Goal: Task Accomplishment & Management: Complete application form

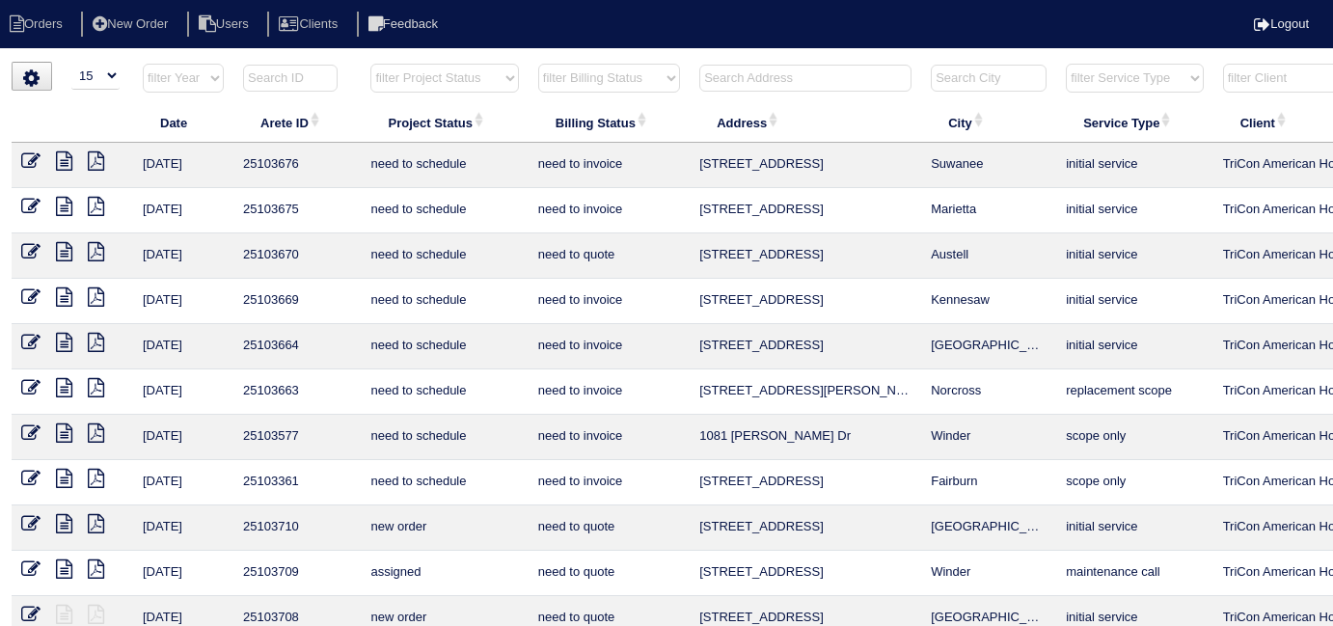
select select "15"
click at [749, 80] on input "text" at bounding box center [805, 78] width 212 height 27
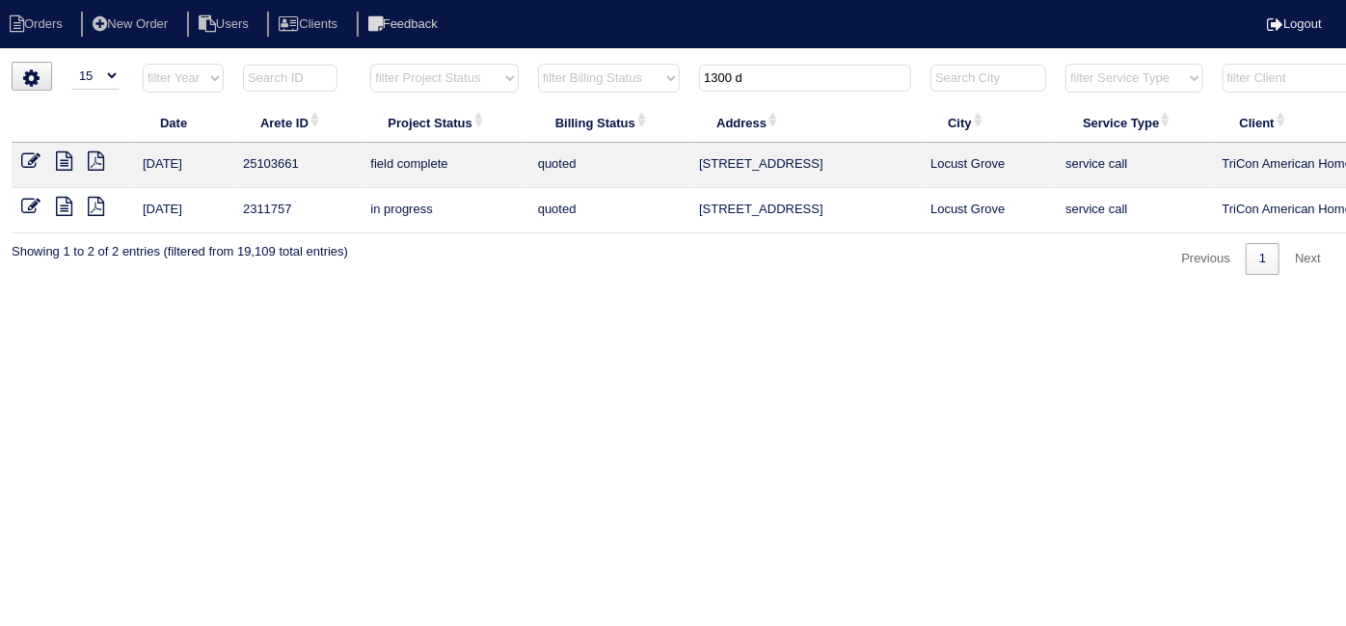
type input "1300 d"
click at [24, 157] on icon at bounding box center [30, 160] width 19 height 19
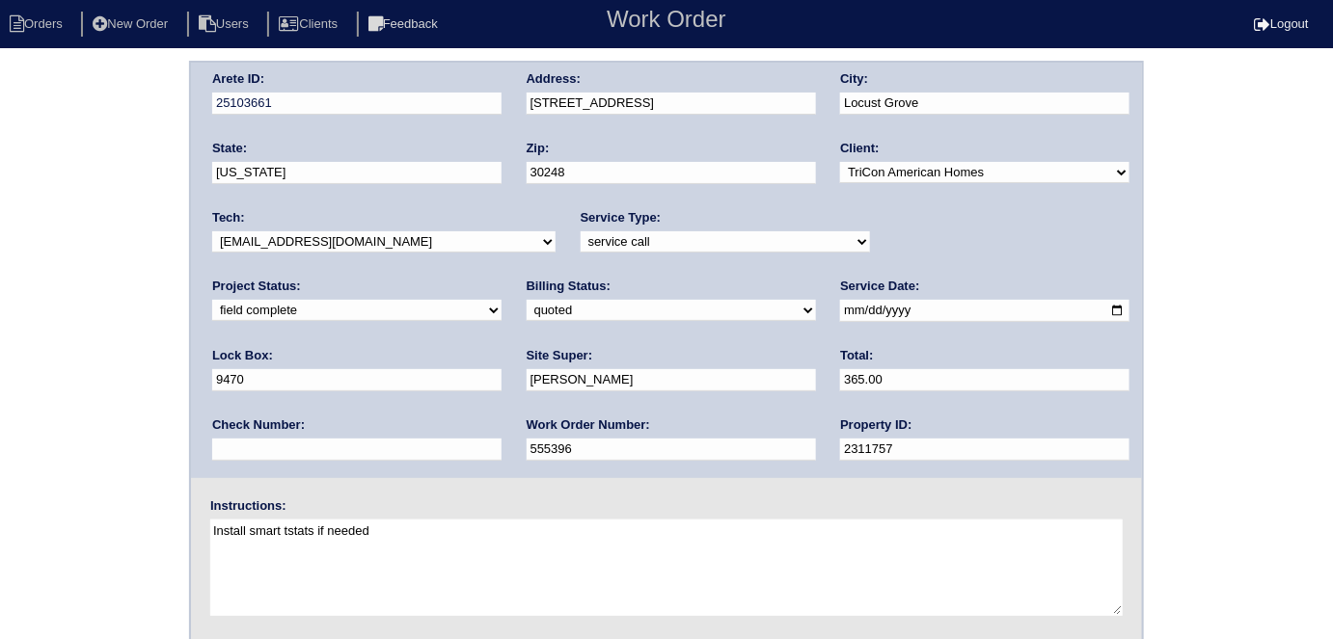
scroll to position [2, 0]
click at [527, 301] on select "need to quote quoted need to invoice invoiced paid warranty purchase order need…" at bounding box center [671, 309] width 289 height 21
click at [527, 369] on input "Patrick Thompson" at bounding box center [671, 379] width 289 height 22
click at [527, 301] on select "need to quote quoted need to invoice invoiced paid warranty purchase order need…" at bounding box center [671, 309] width 289 height 21
select select "need to invoice"
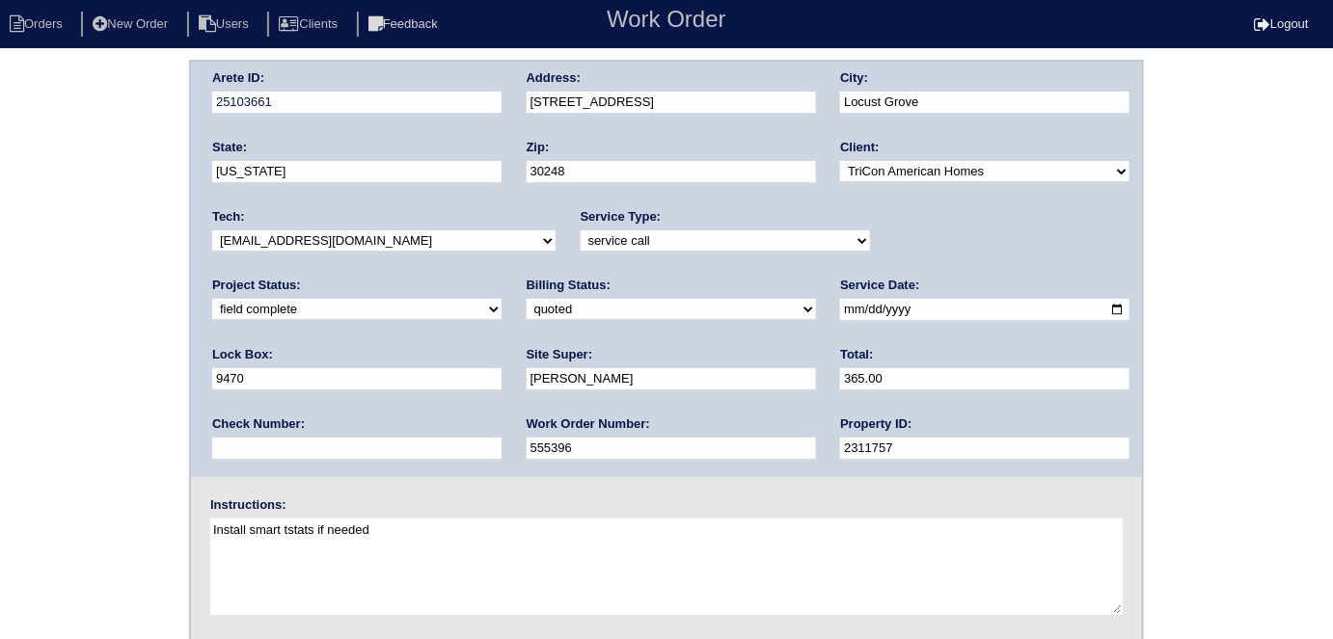
click at [527, 299] on select "need to quote quoted need to invoice invoiced paid warranty purchase order need…" at bounding box center [671, 309] width 289 height 21
click at [91, 356] on div "Arete ID: 25103661 Address: 1300 Deutz Drive City: Locust Grove State: Georgia …" at bounding box center [666, 450] width 1333 height 780
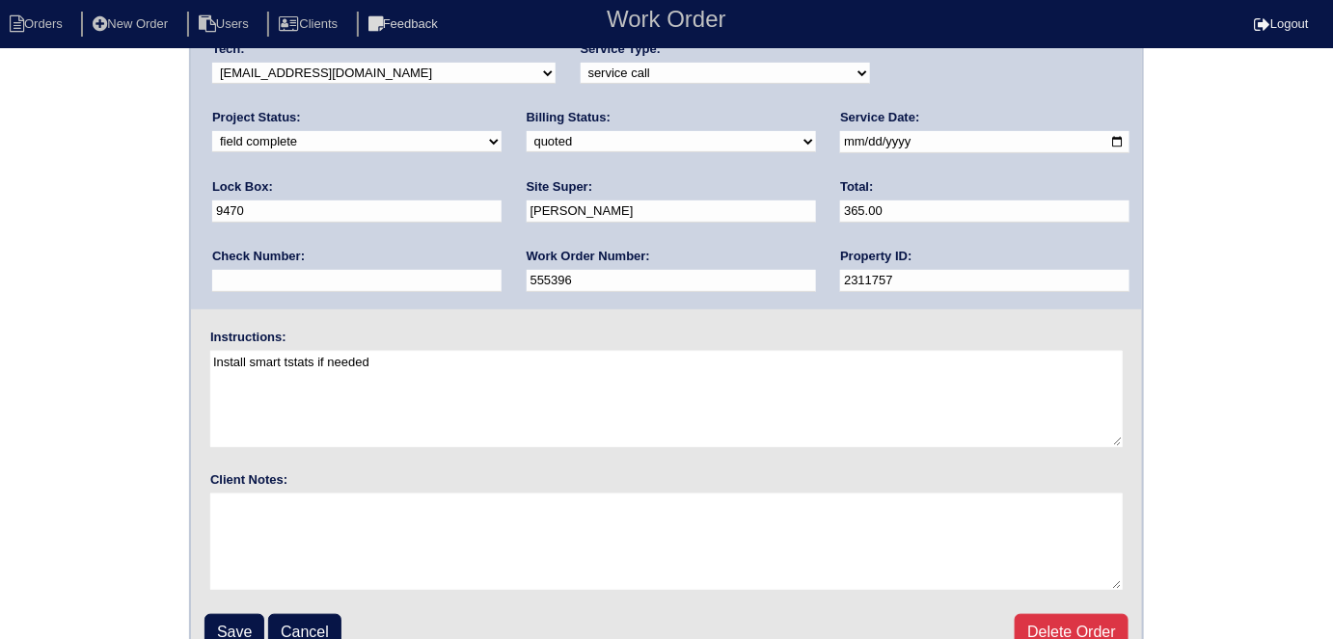
scroll to position [198, 0]
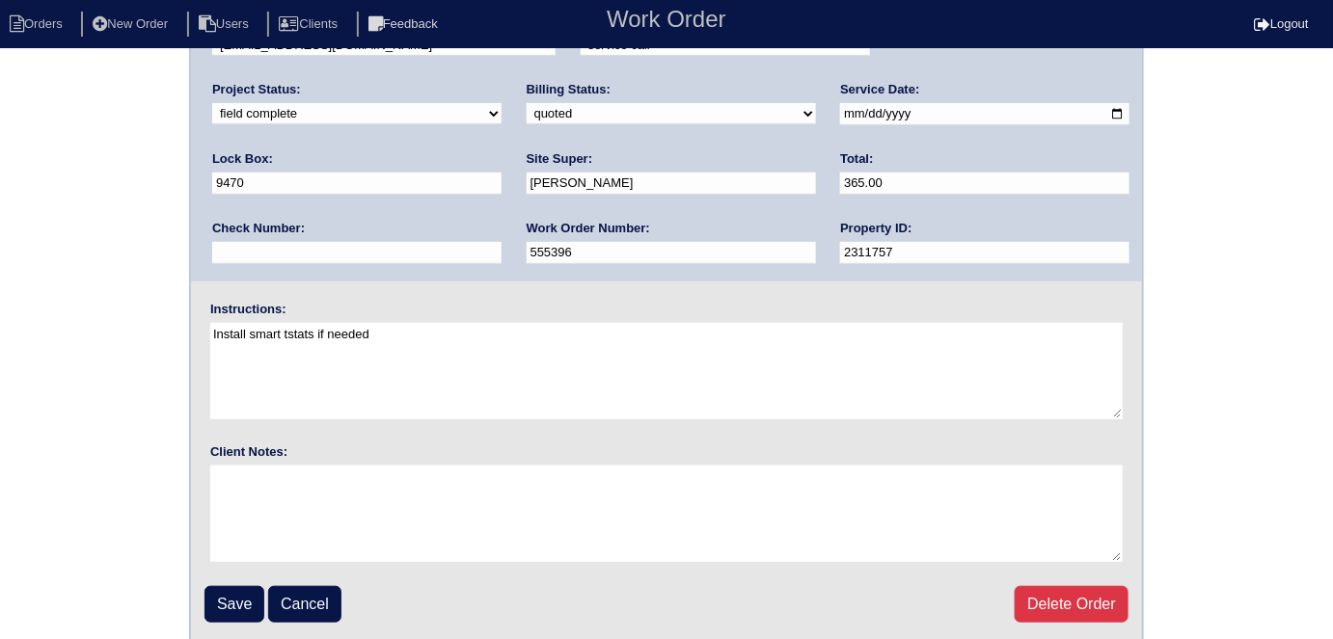
click at [218, 571] on fieldset "Arete ID: 25103661 Address: 1300 Deutz Drive City: Locust Grove State: Georgia …" at bounding box center [666, 254] width 951 height 776
click at [224, 594] on input "Save" at bounding box center [234, 604] width 60 height 37
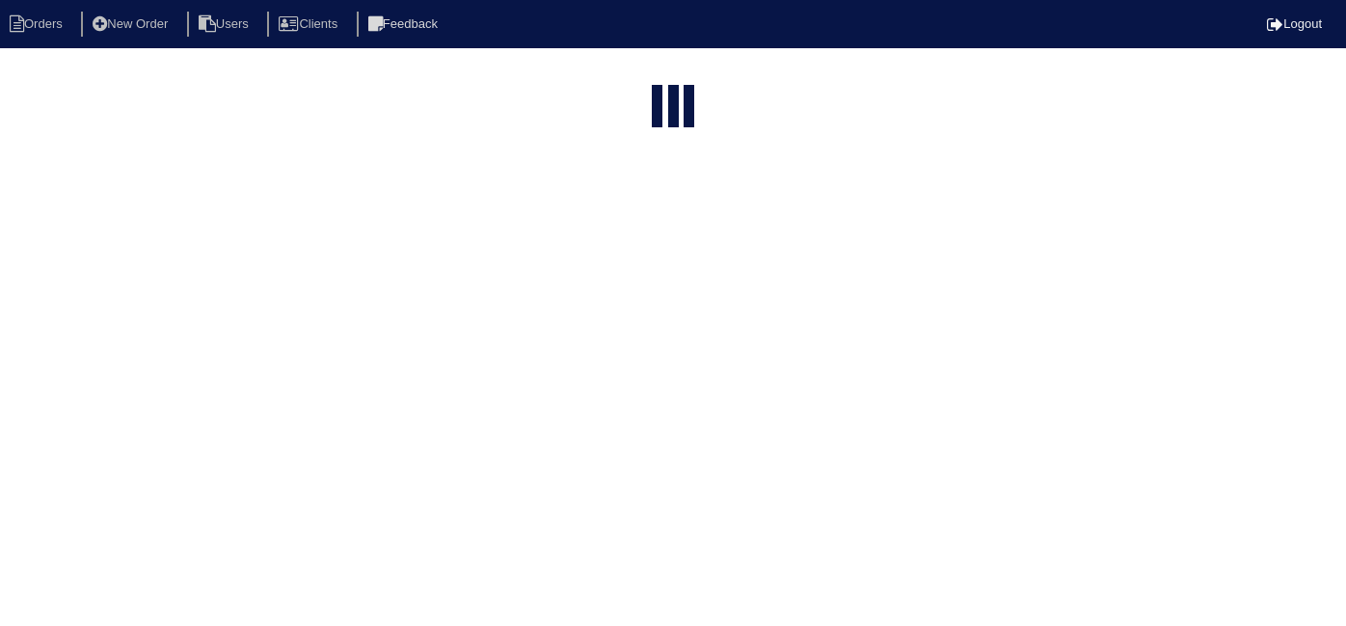
select select "15"
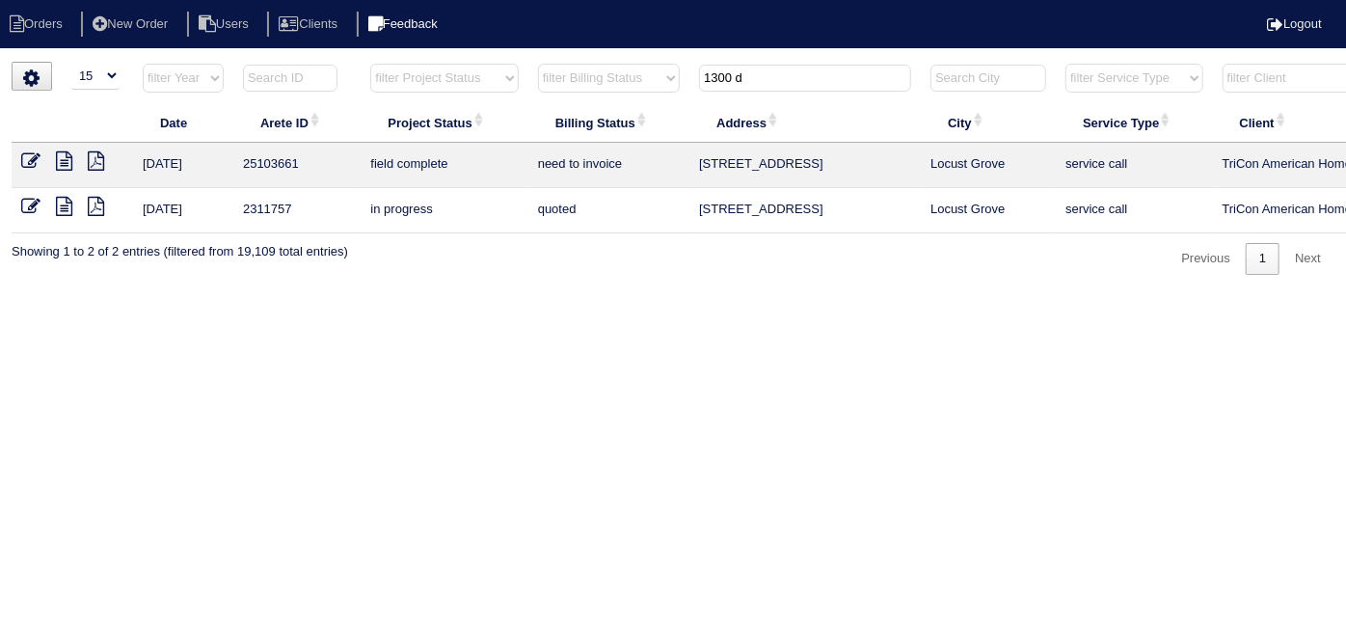
drag, startPoint x: 764, startPoint y: 81, endPoint x: 473, endPoint y: 22, distance: 297.2
click at [494, 62] on body "Orders New Order Users Clients Feedback Logout Orders New Order Users Clients M…" at bounding box center [673, 168] width 1346 height 213
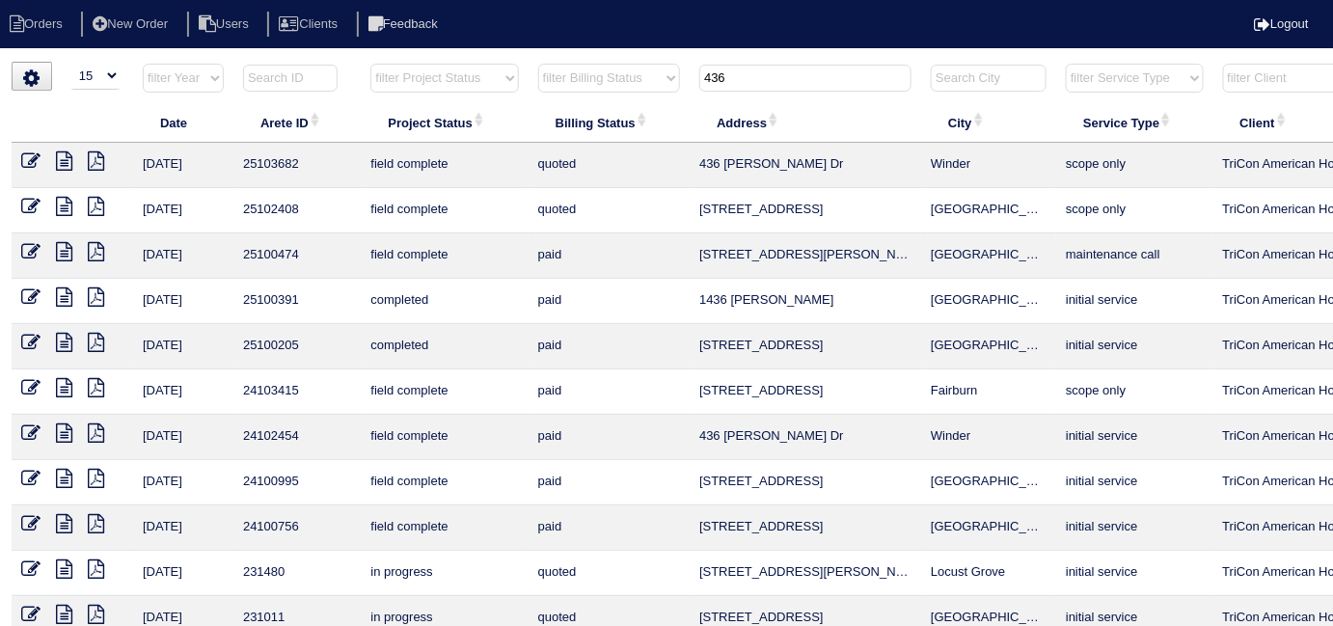
type input "436"
click at [29, 156] on icon at bounding box center [30, 160] width 19 height 19
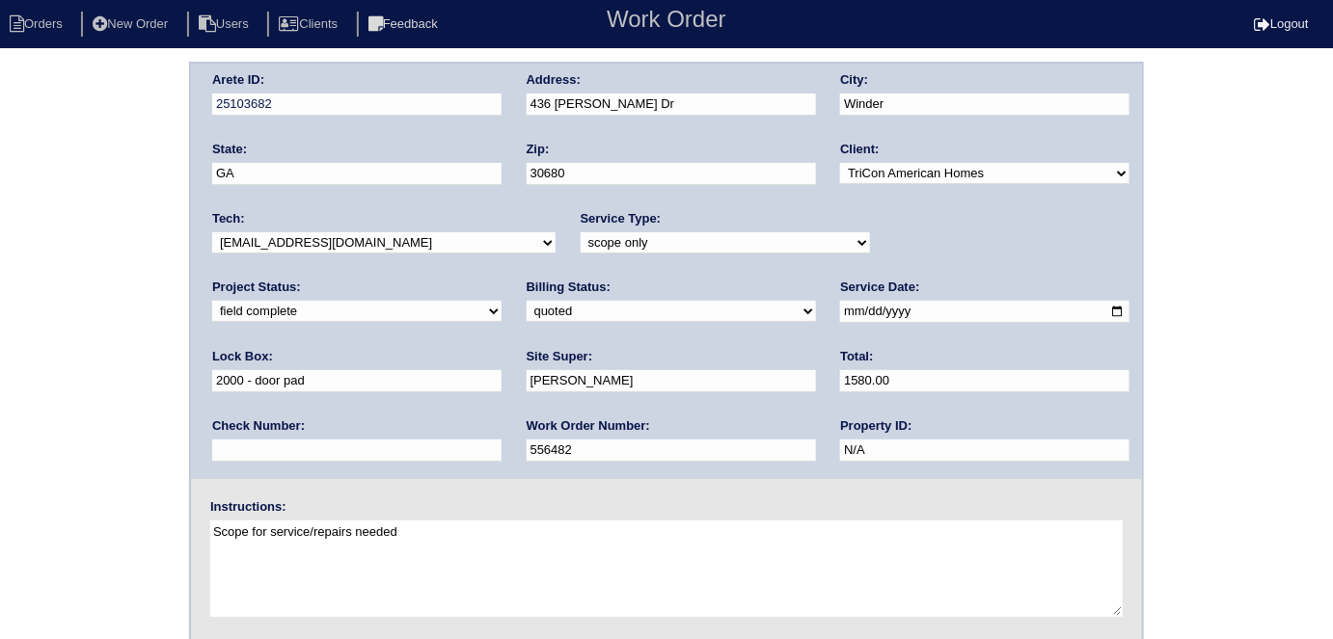
click at [527, 322] on div "Billing Status: need to quote quoted need to invoice invoiced paid warranty pur…" at bounding box center [671, 305] width 289 height 53
click at [527, 308] on select "need to quote quoted need to invoice invoiced paid warranty purchase order need…" at bounding box center [671, 311] width 289 height 21
select select "need to invoice"
click at [527, 301] on select "need to quote quoted need to invoice invoiced paid warranty purchase order need…" at bounding box center [671, 311] width 289 height 21
drag, startPoint x: 598, startPoint y: 374, endPoint x: 471, endPoint y: 352, distance: 129.2
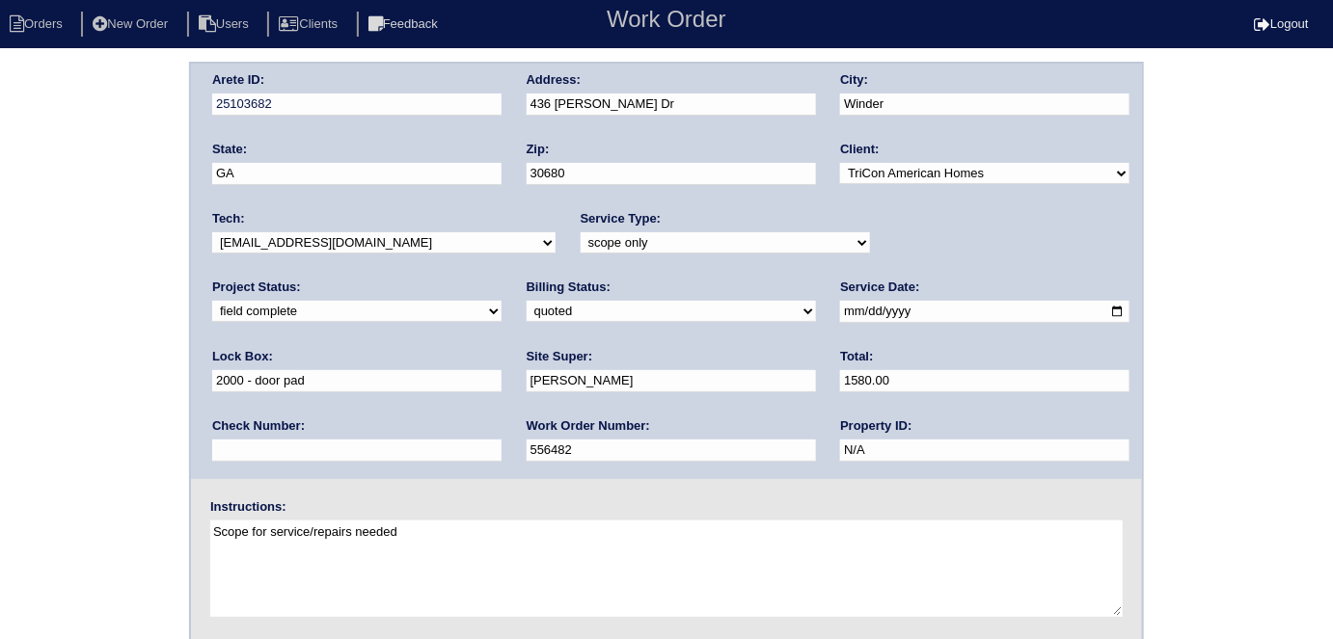
click at [479, 363] on div "Arete ID: 25103682 Address: 436 Raymond Dr City: Winder State: GA Zip: 30680 Cl…" at bounding box center [666, 272] width 951 height 416
click at [840, 382] on input "1580.00" at bounding box center [984, 381] width 289 height 22
type input "1510.00"
click at [0, 277] on div "Arete ID: 25103682 Address: 436 Raymond Dr City: Winder State: GA Zip: 30680 Cl…" at bounding box center [666, 452] width 1333 height 780
drag, startPoint x: 911, startPoint y: 239, endPoint x: 897, endPoint y: 240, distance: 13.5
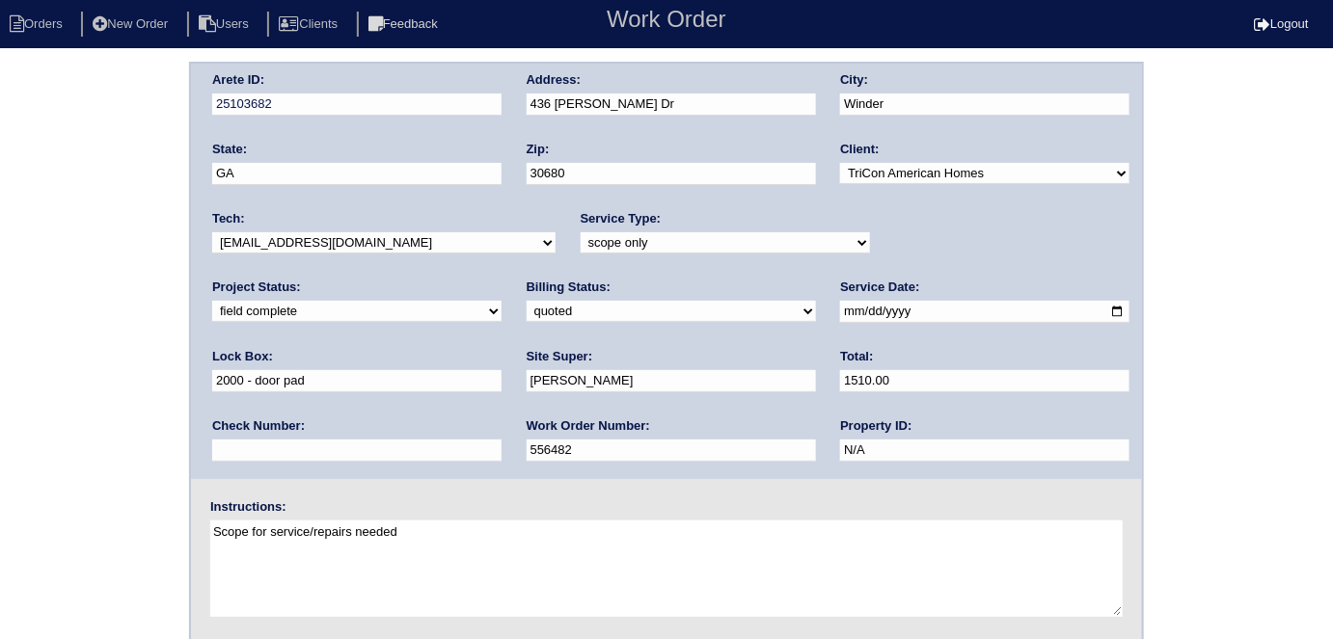
click at [502, 301] on select "new order assigned in progress field complete need to schedule admin review arc…" at bounding box center [356, 311] width 289 height 21
select select "need to schedule"
click at [502, 301] on select "new order assigned in progress field complete need to schedule admin review arc…" at bounding box center [356, 311] width 289 height 21
click at [840, 309] on input "2025-10-07" at bounding box center [984, 312] width 289 height 22
type input "2025-10-09"
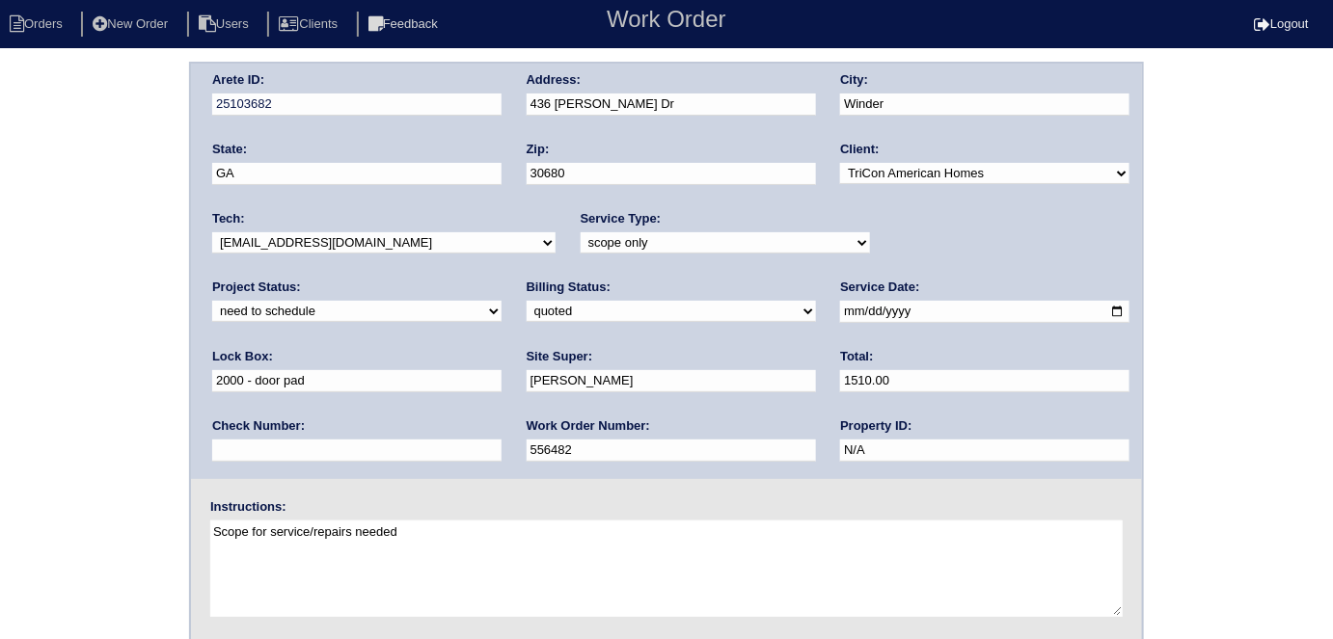
click at [7, 335] on div "Arete ID: 25103682 Address: 436 Raymond Dr City: Winder State: GA Zip: 30680 Cl…" at bounding box center [666, 452] width 1333 height 780
click at [0, 224] on div "Arete ID: 25103682 Address: 436 Raymond Dr City: Winder State: GA Zip: 30680 Cl…" at bounding box center [666, 452] width 1333 height 780
click at [198, 358] on div "Arete ID: 25103682 Address: 436 Raymond Dr City: Winder State: GA Zip: 30680 Cl…" at bounding box center [666, 272] width 951 height 416
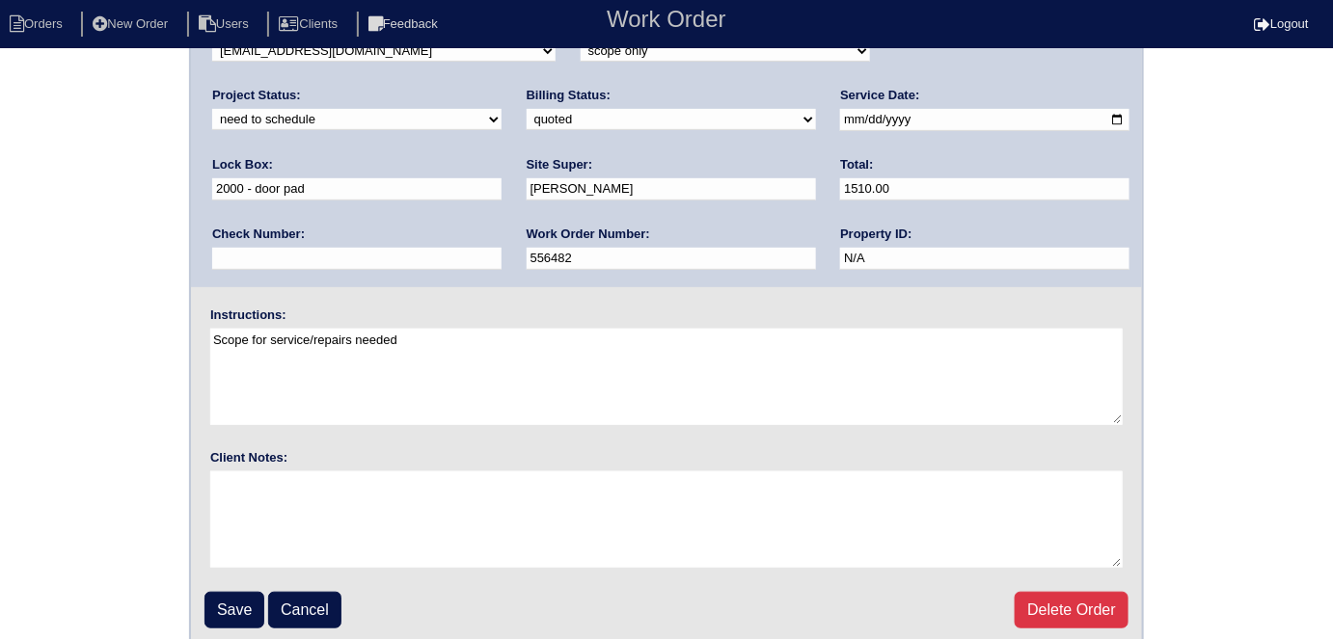
scroll to position [198, 0]
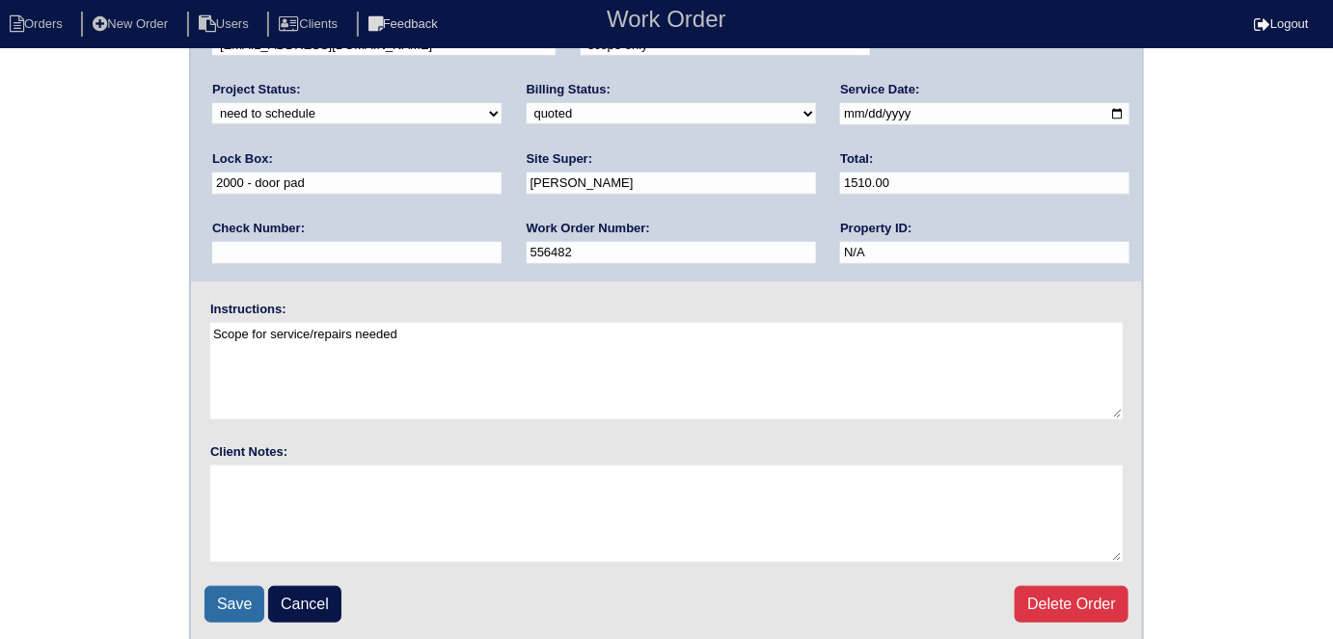
click at [233, 587] on input "Save" at bounding box center [234, 604] width 60 height 37
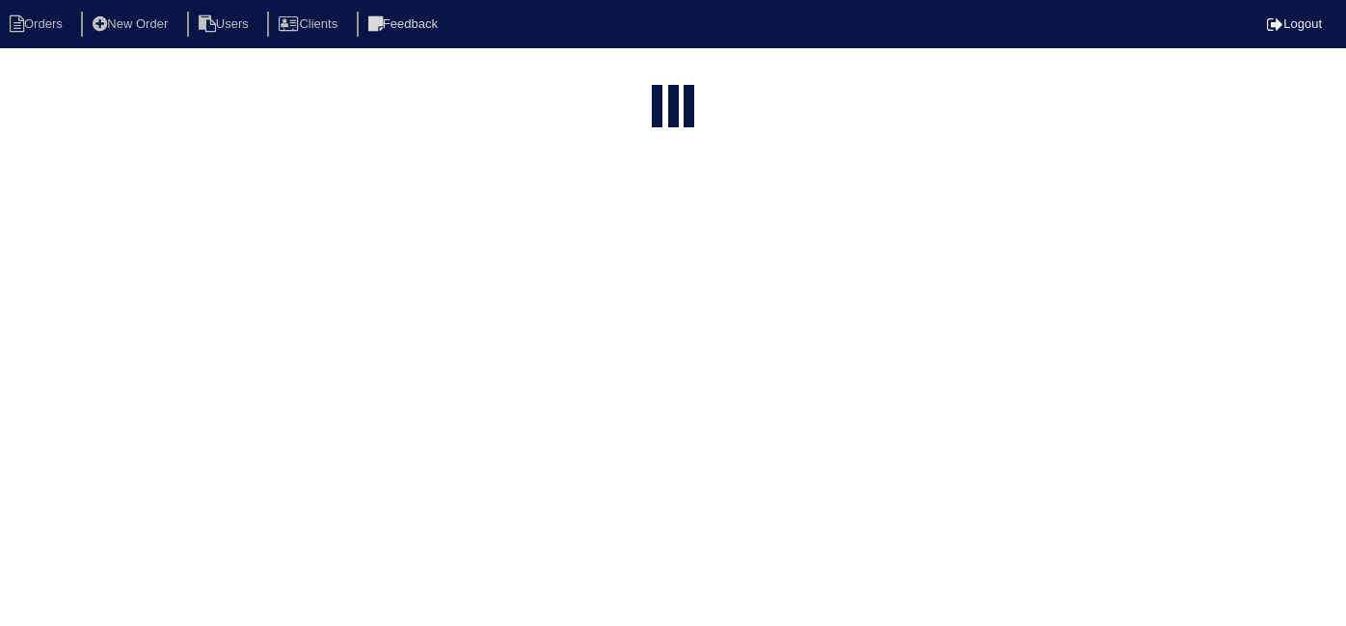
select select "15"
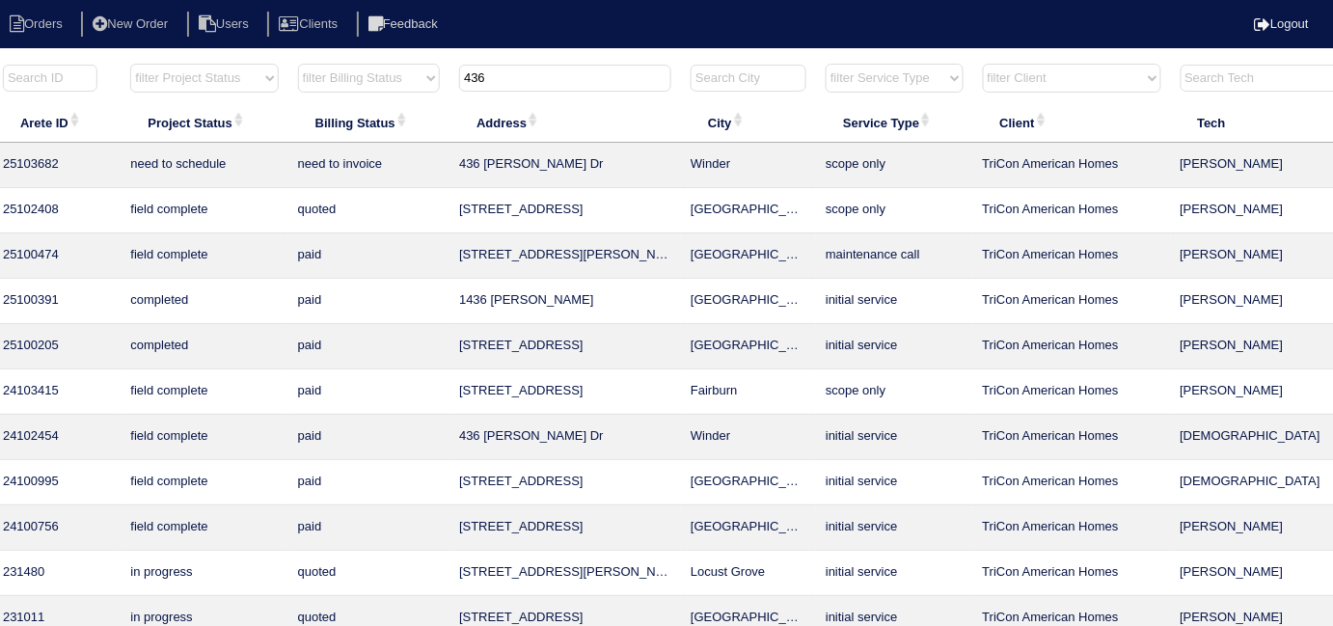
scroll to position [0, 349]
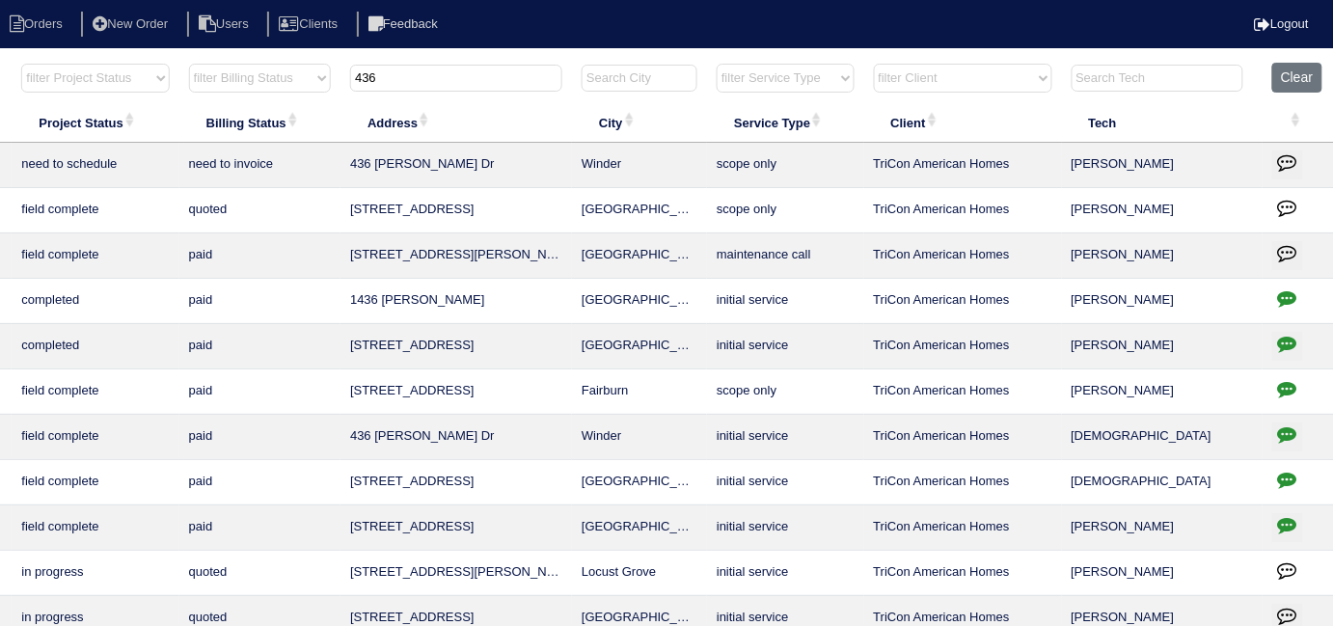
click at [1292, 167] on icon "button" at bounding box center [1287, 161] width 19 height 19
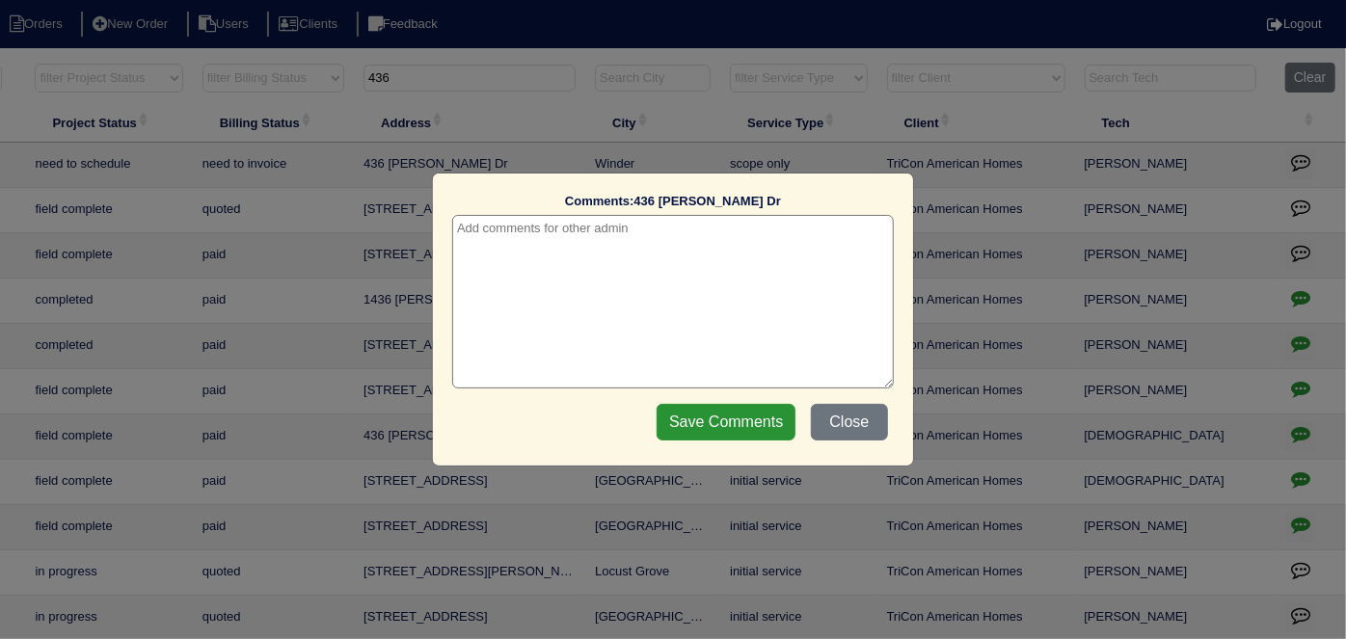
click at [593, 238] on textarea at bounding box center [673, 302] width 442 height 174
paste textarea "Service/Duct cleaning / Odoban"
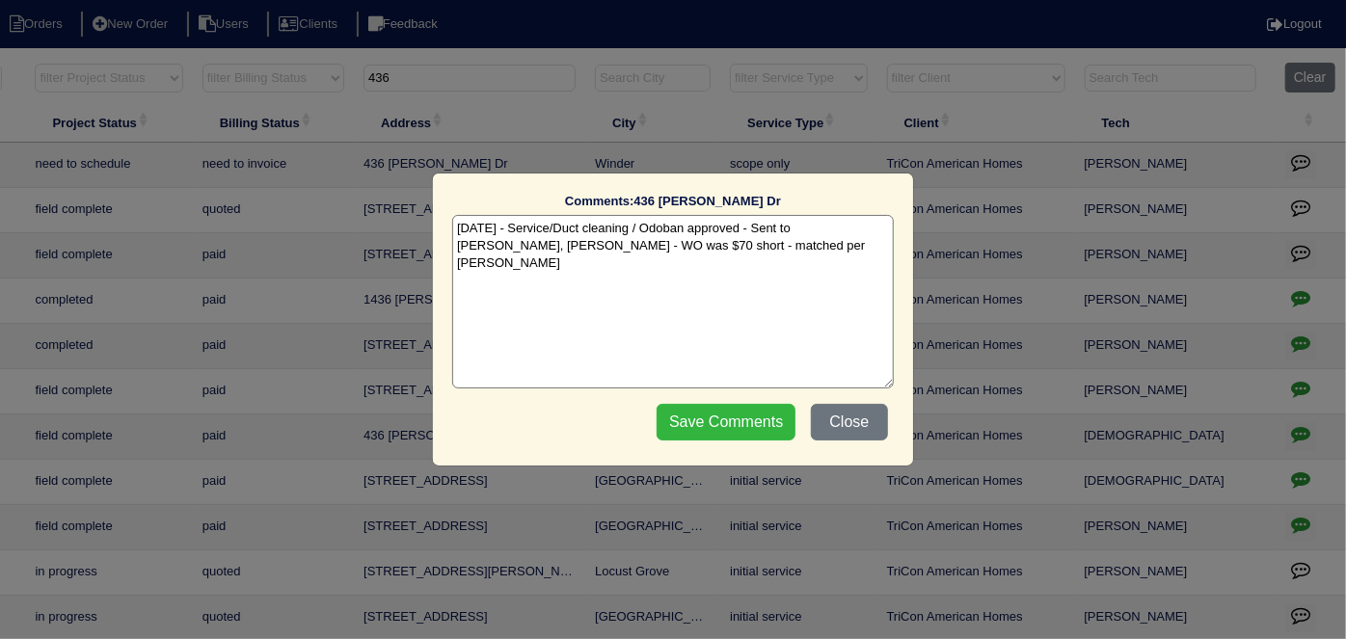
type textarea "[DATE] - Service/Duct cleaning / Odoban approved - Sent to [PERSON_NAME], [PERS…"
click at [681, 415] on input "Save Comments" at bounding box center [726, 422] width 139 height 37
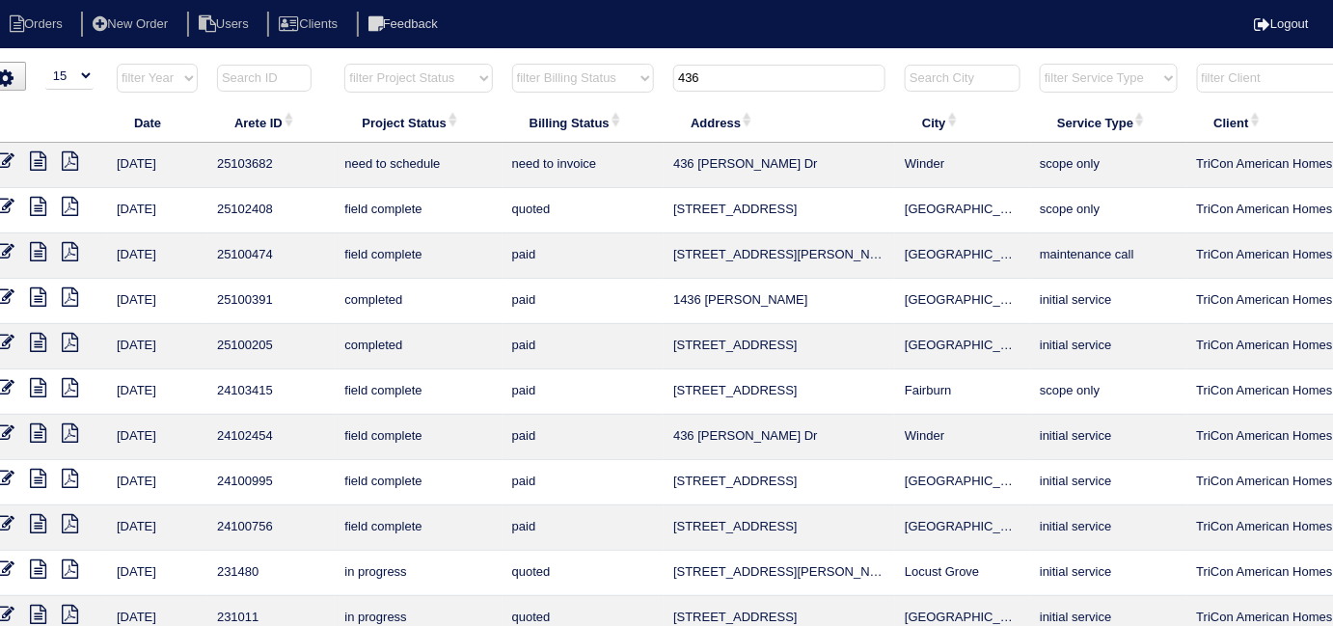
scroll to position [0, 2]
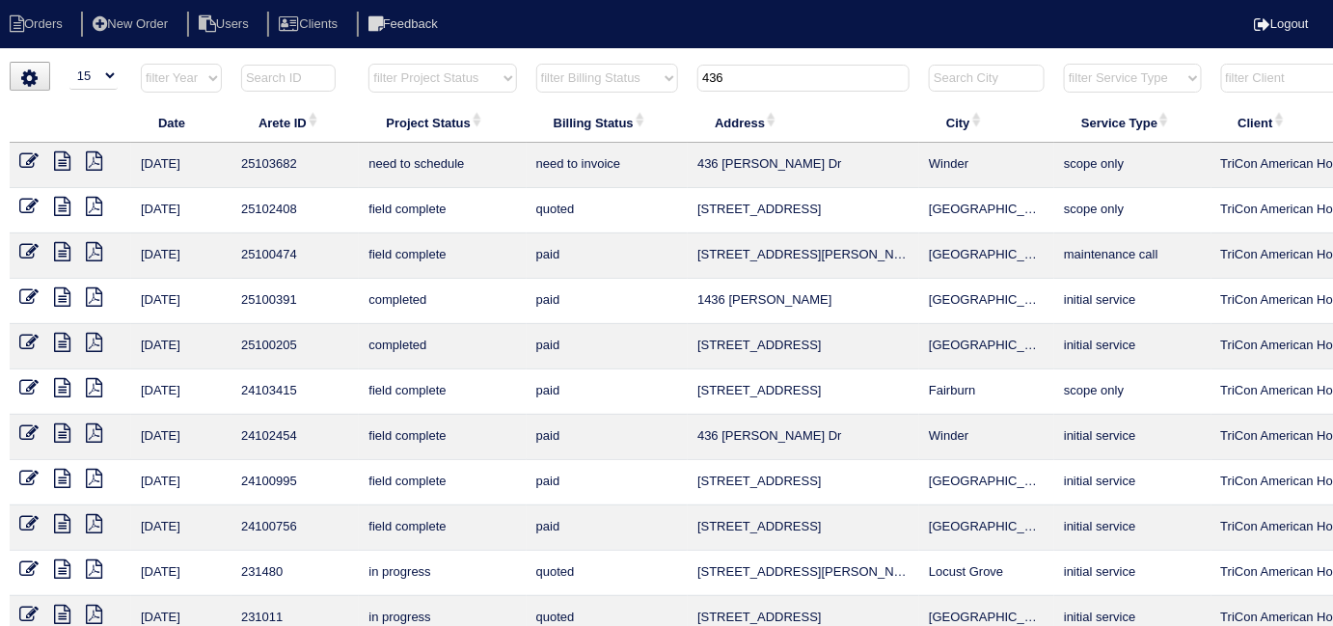
click at [761, 76] on input "436" at bounding box center [803, 78] width 212 height 27
drag, startPoint x: 782, startPoint y: 78, endPoint x: 412, endPoint y: 9, distance: 376.8
click at [422, 62] on body "Orders New Order Users Clients Feedback Logout Orders New Order Users Clients M…" at bounding box center [664, 440] width 1333 height 757
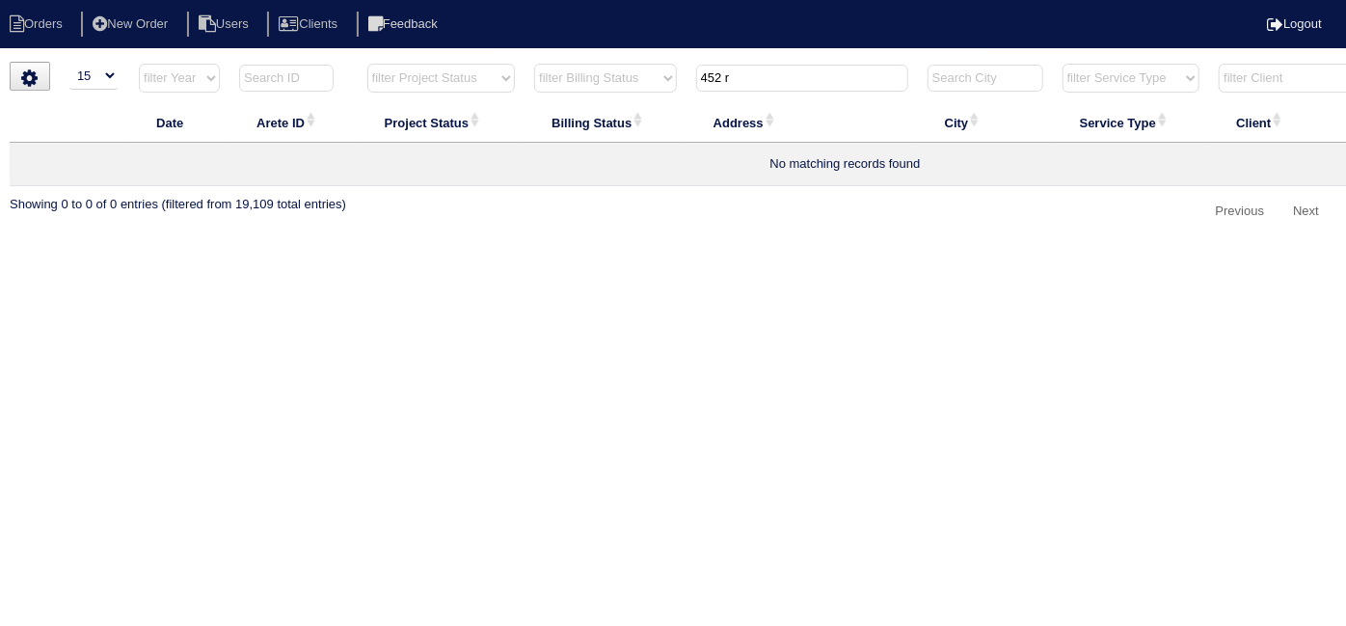
type input "452 r"
drag, startPoint x: 740, startPoint y: 82, endPoint x: 650, endPoint y: 80, distance: 89.7
click at [650, 80] on tr "filter Year -- Any Year -- 2025 2024 2023 2022 2021 2020 2019 filter Project St…" at bounding box center [846, 83] width 1672 height 40
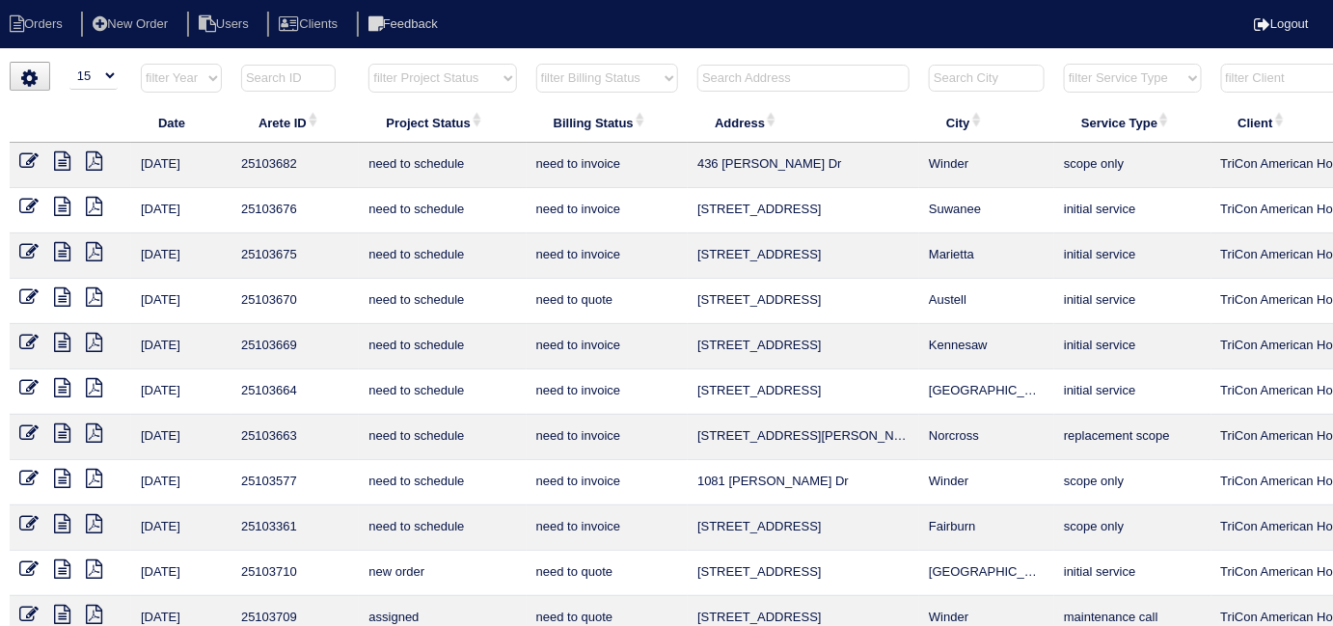
paste input "[STREET_ADDRESS][PERSON_NAME]"
type input "[STREET_ADDRESS][PERSON_NAME]"
click at [887, 104] on th "Address" at bounding box center [803, 122] width 231 height 41
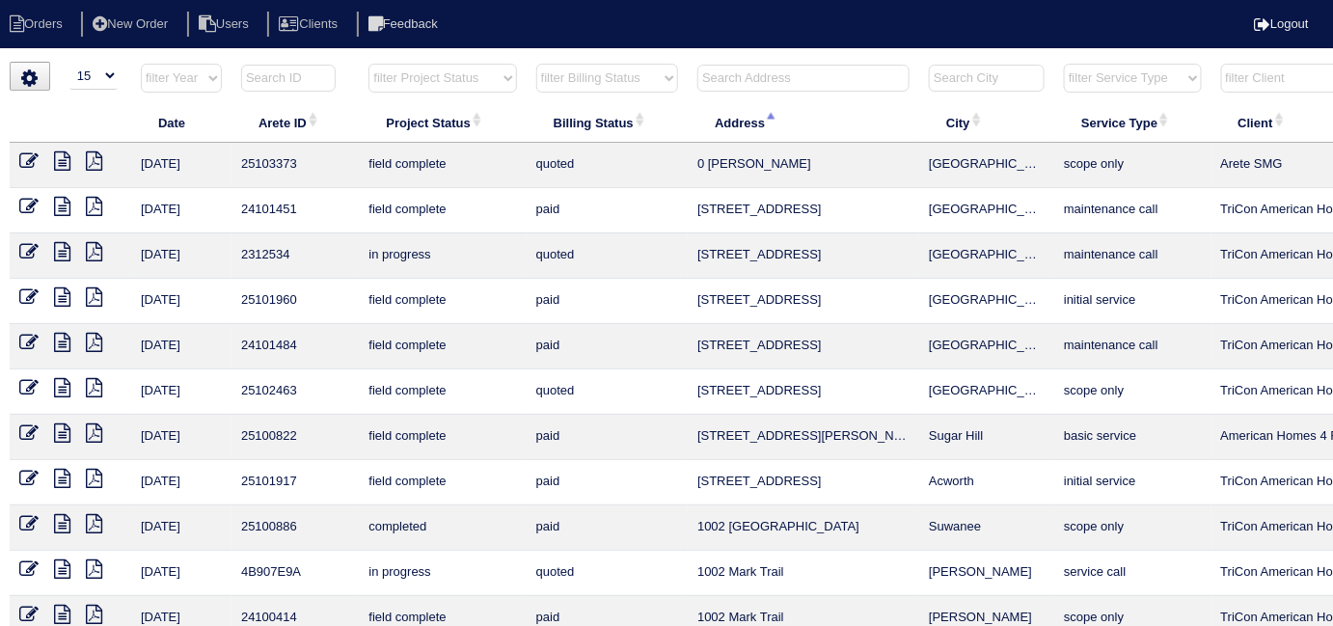
click at [798, 68] on input "text" at bounding box center [803, 78] width 212 height 27
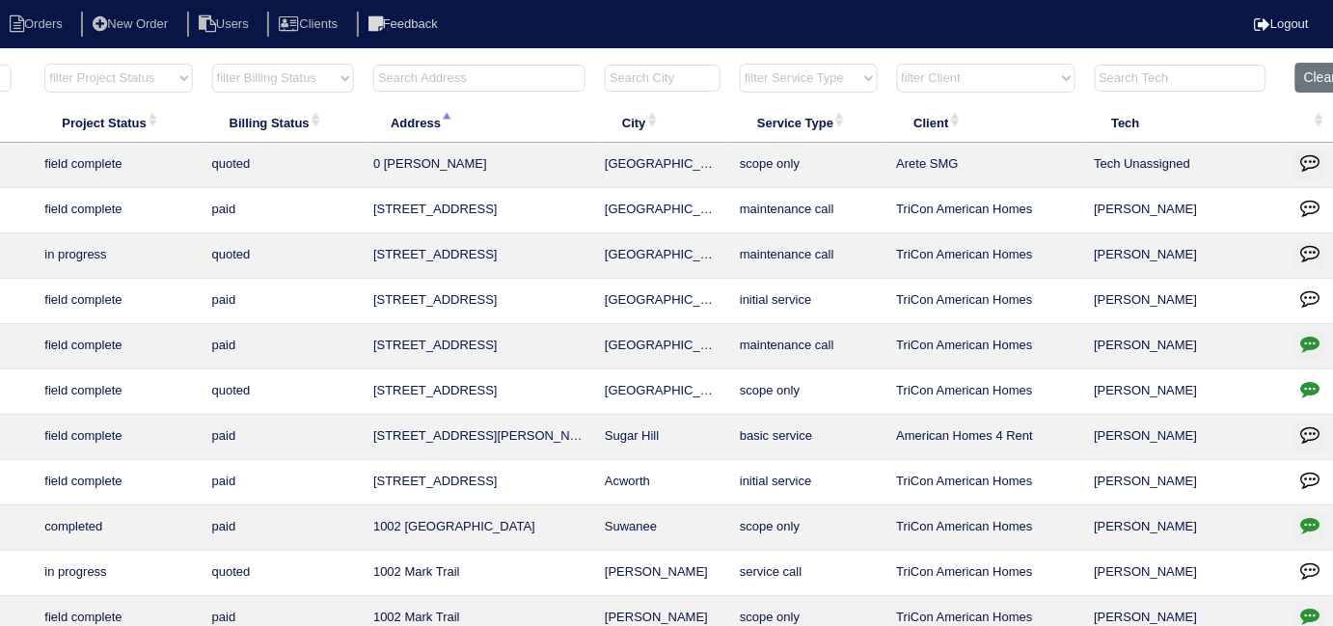
scroll to position [0, 349]
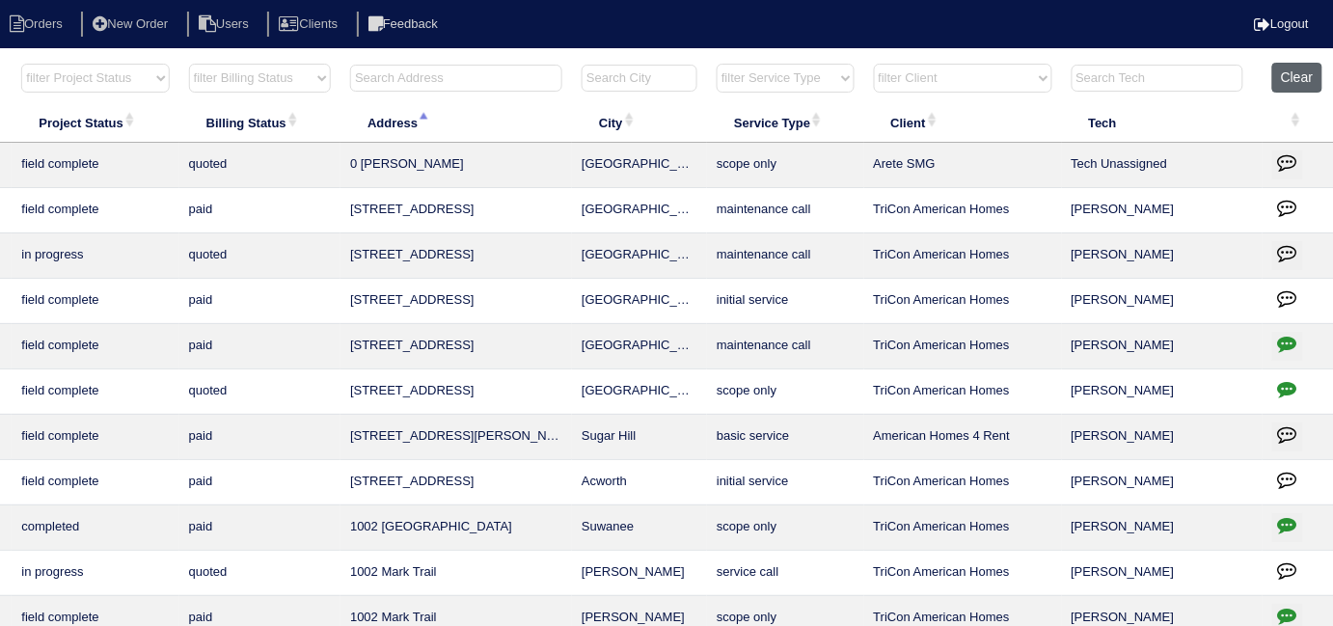
click at [1291, 85] on button "Clear" at bounding box center [1296, 78] width 49 height 30
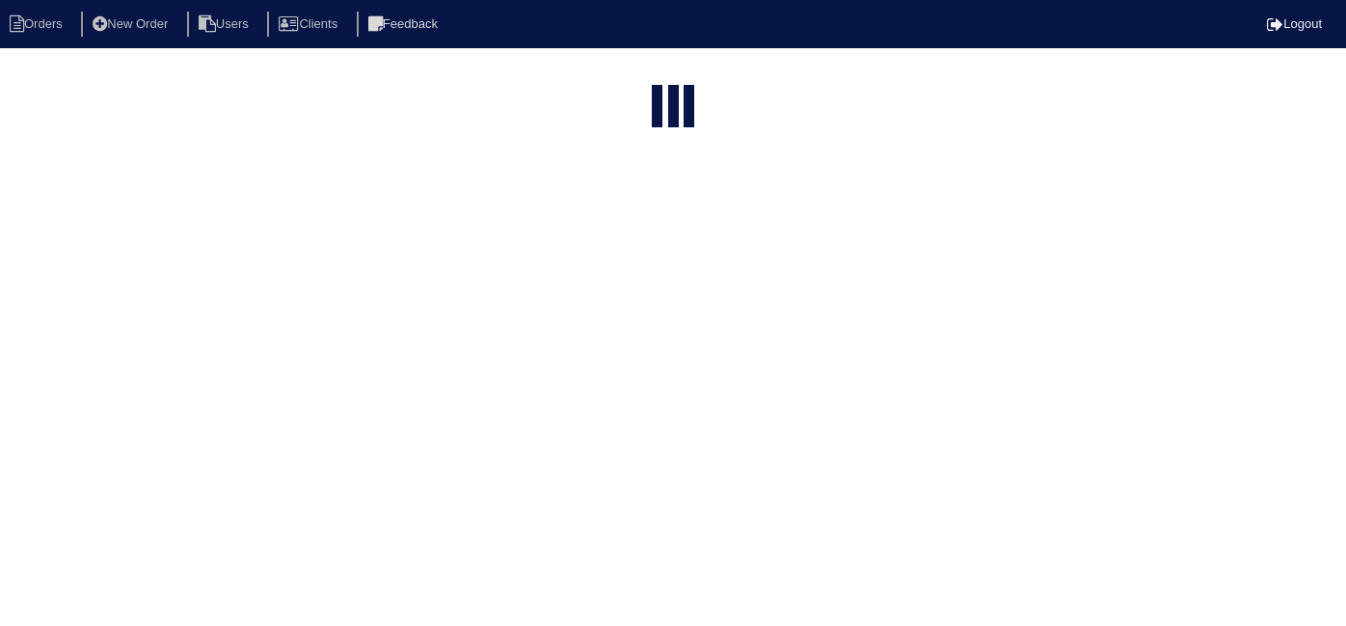
select select "15"
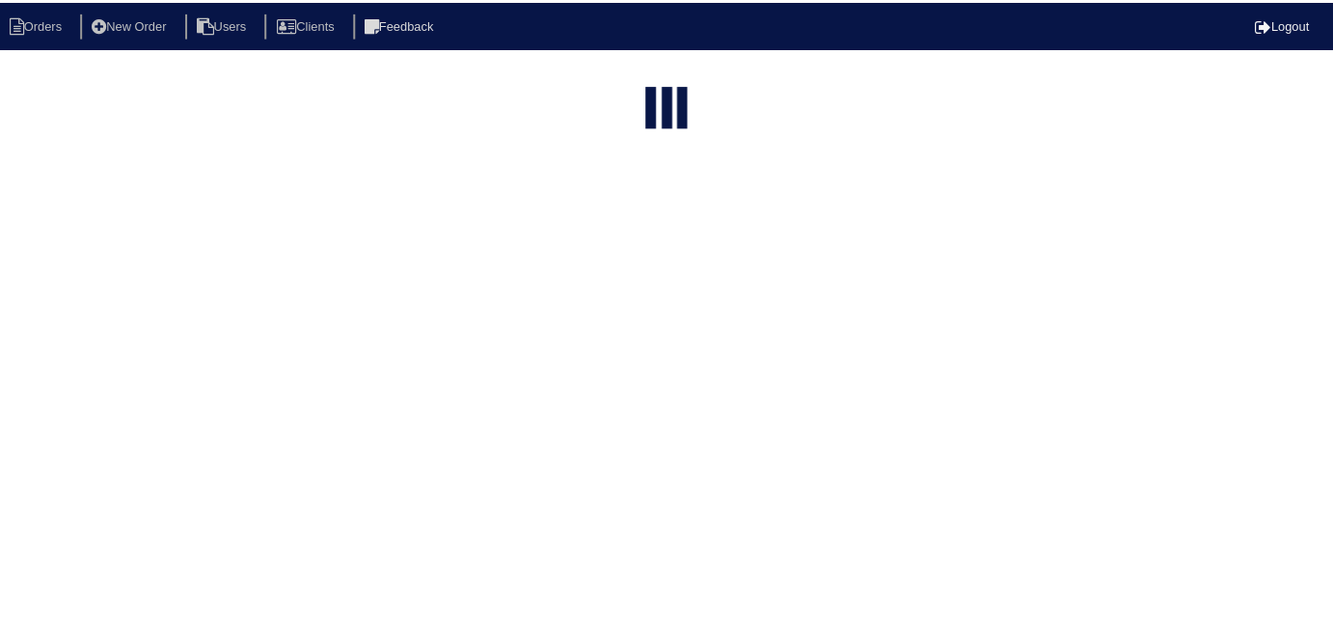
scroll to position [0, 270]
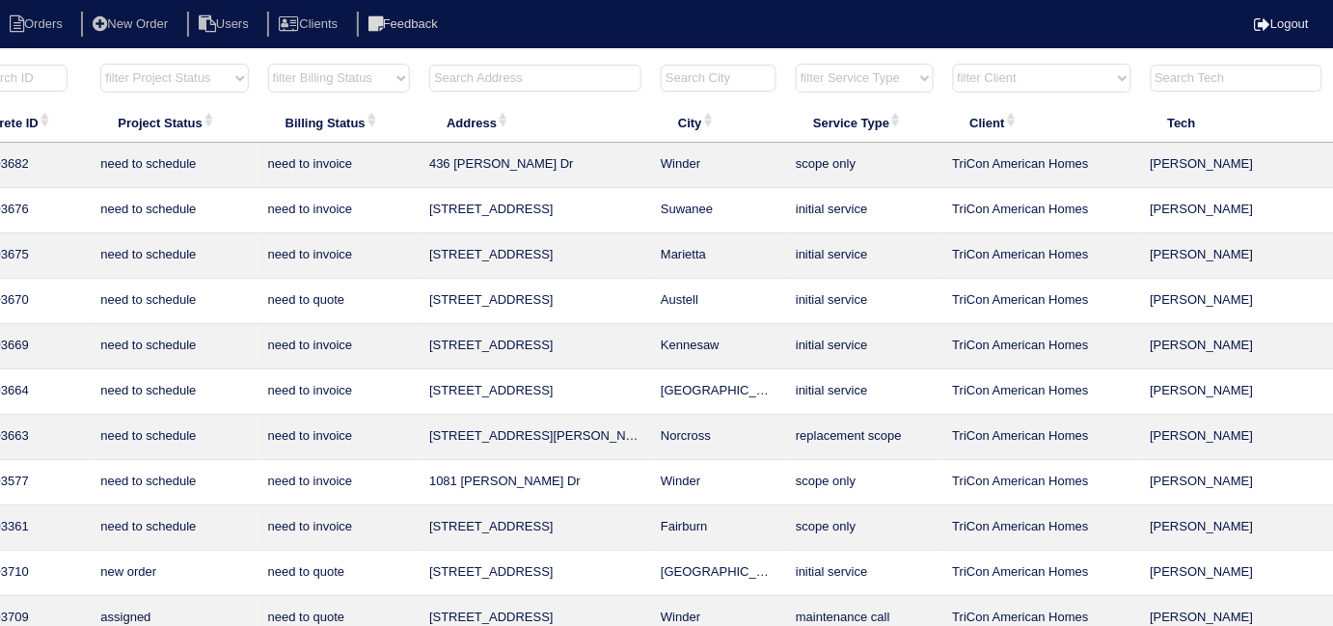
click at [572, 83] on input "text" at bounding box center [535, 78] width 212 height 27
paste input "452"
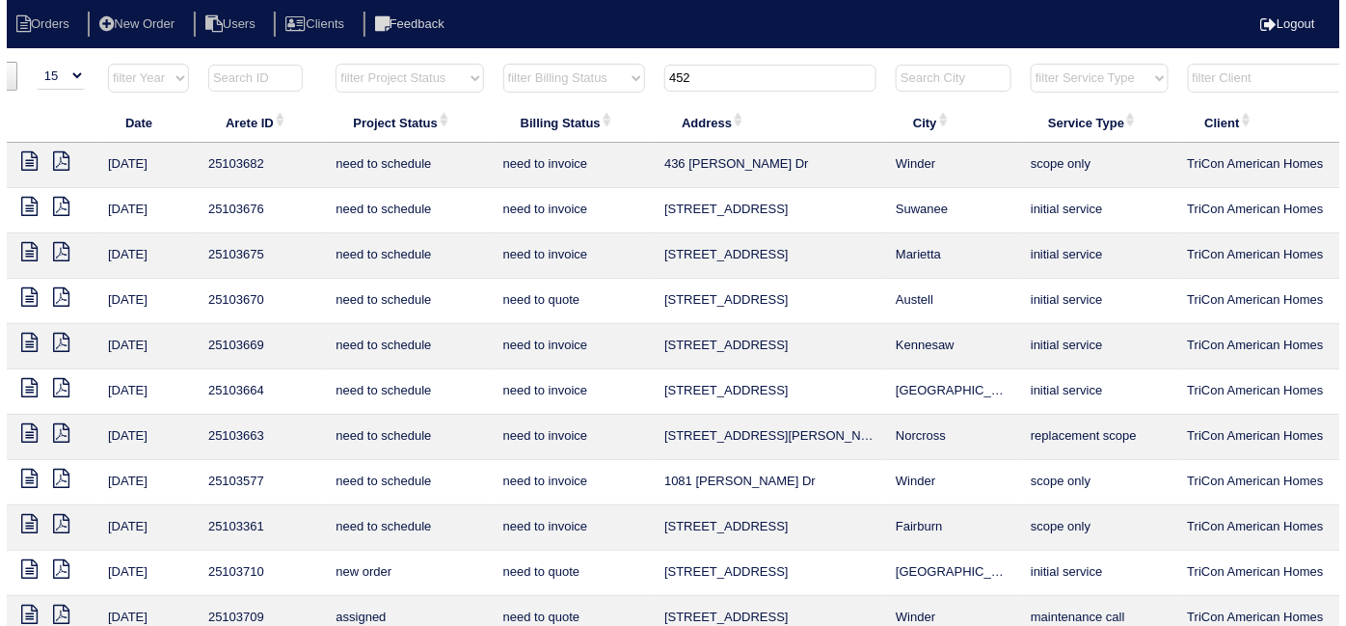
scroll to position [0, 4]
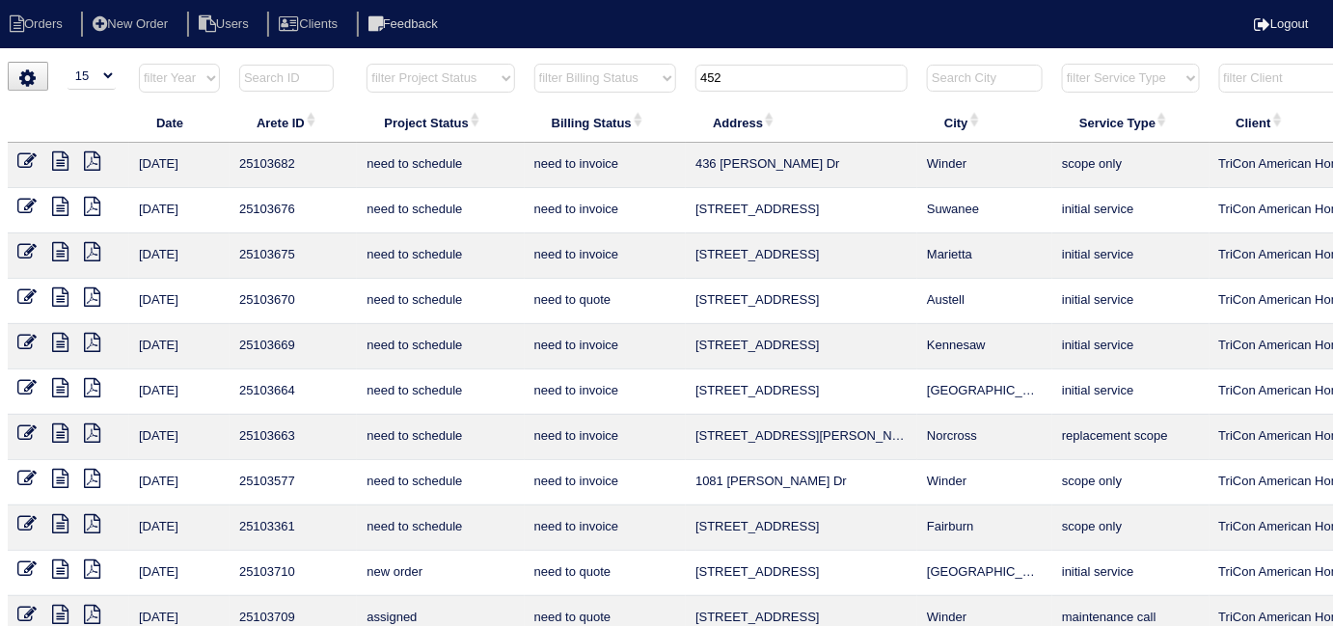
click at [742, 70] on input "452" at bounding box center [801, 78] width 212 height 27
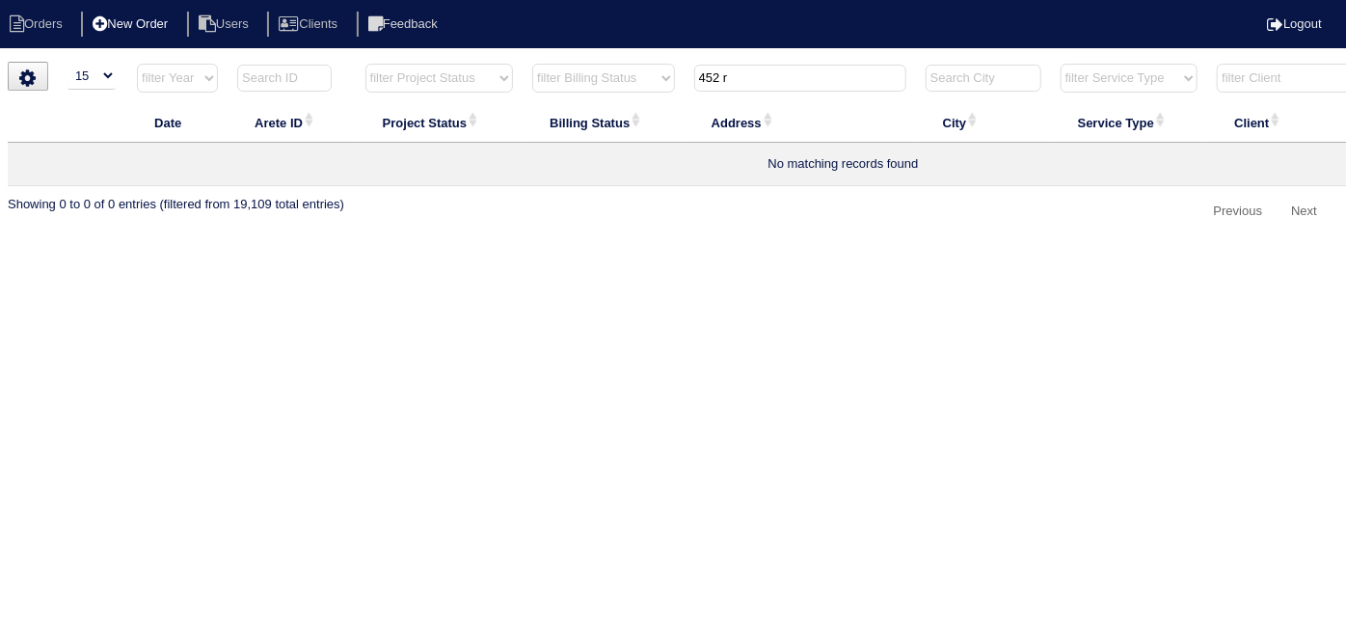
type input "452 r"
click at [155, 34] on li "New Order" at bounding box center [132, 25] width 102 height 26
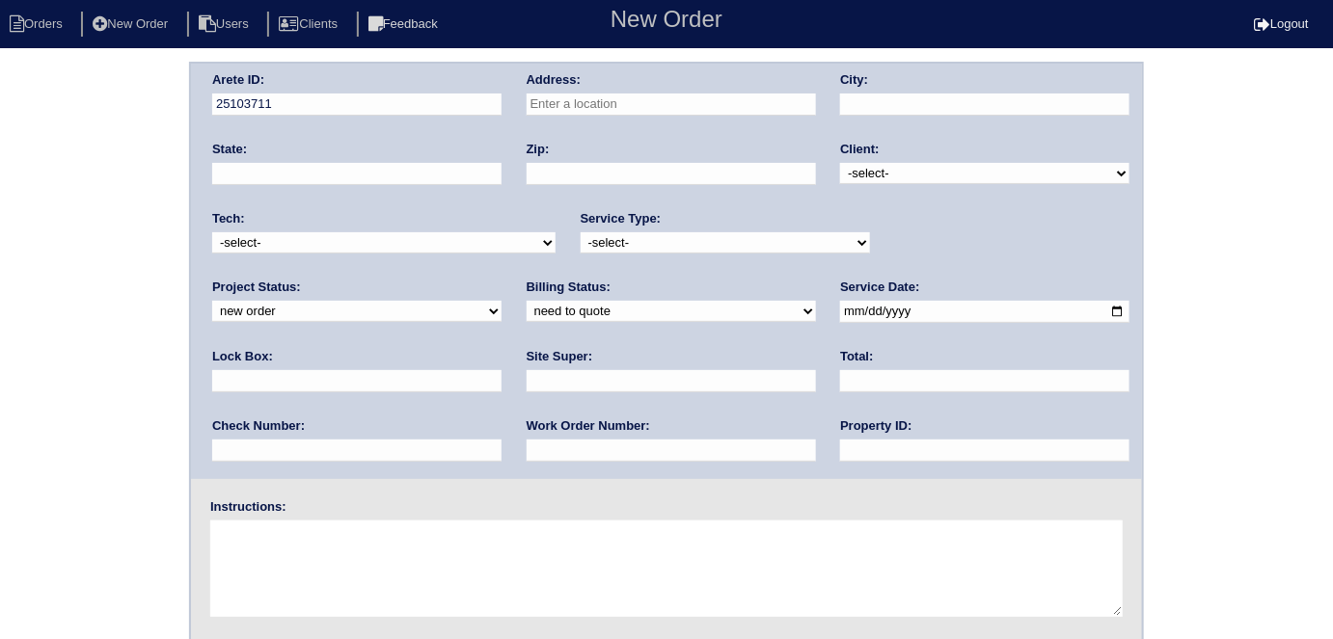
click at [624, 106] on input "text" at bounding box center [671, 105] width 289 height 22
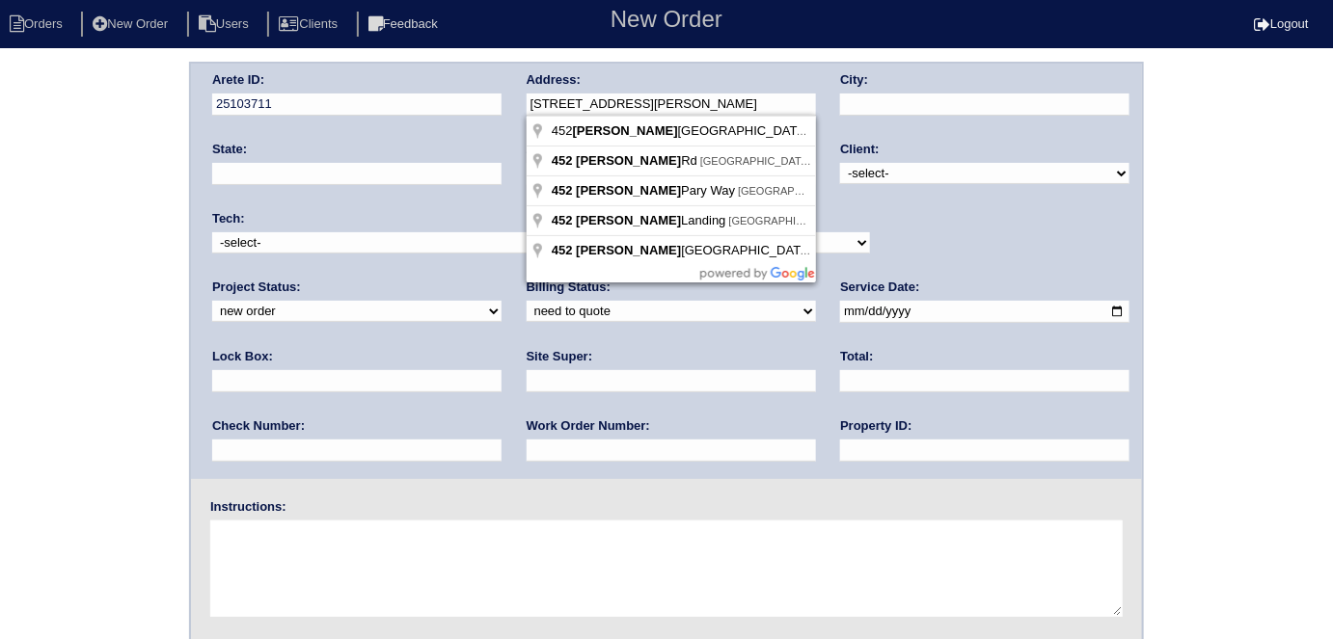
type input "452 Rosemary Pary Wy"
type input "Lawrenceville"
type input "GA"
type input "30046"
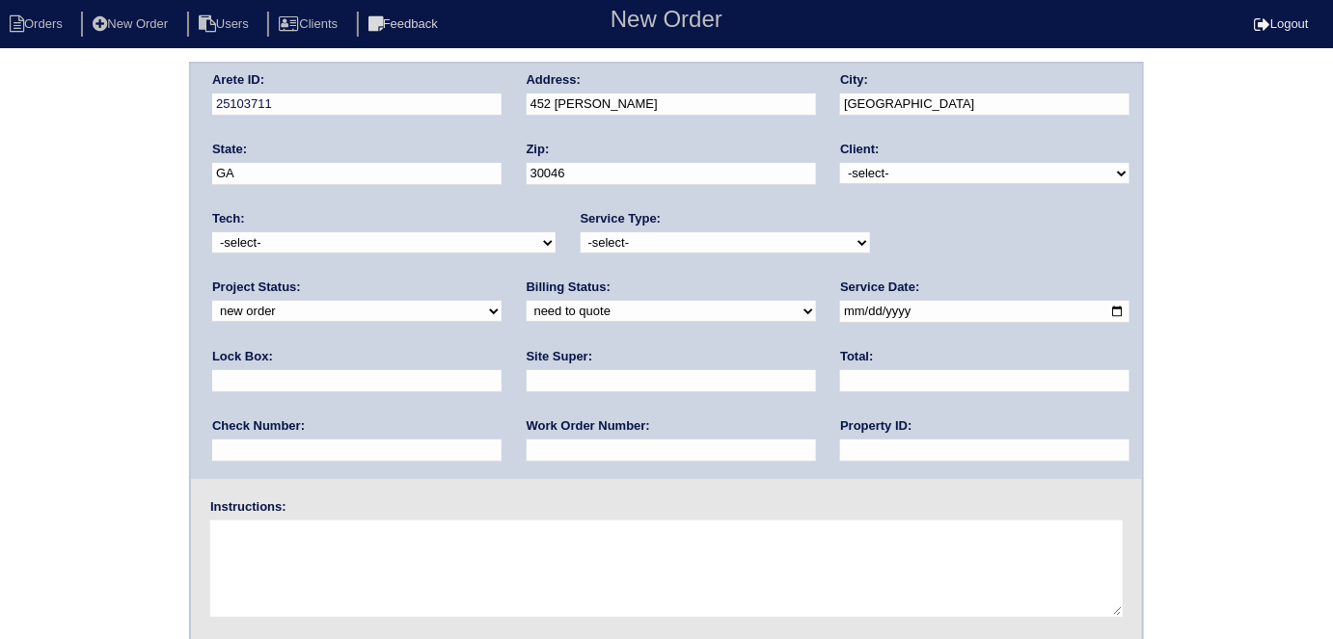
click at [872, 171] on select "-select- TriCon American Homes American Homes 4 Rent First Key Homes Zillow The…" at bounding box center [984, 173] width 289 height 21
select select "1"
click at [841, 163] on select "-select- TriCon American Homes American Homes 4 Rent First Key Homes Zillow The…" at bounding box center [984, 173] width 289 height 21
click at [655, 237] on select "-select- initial service basic service maintenance call replacement scope servi…" at bounding box center [725, 242] width 289 height 21
select select "initial service"
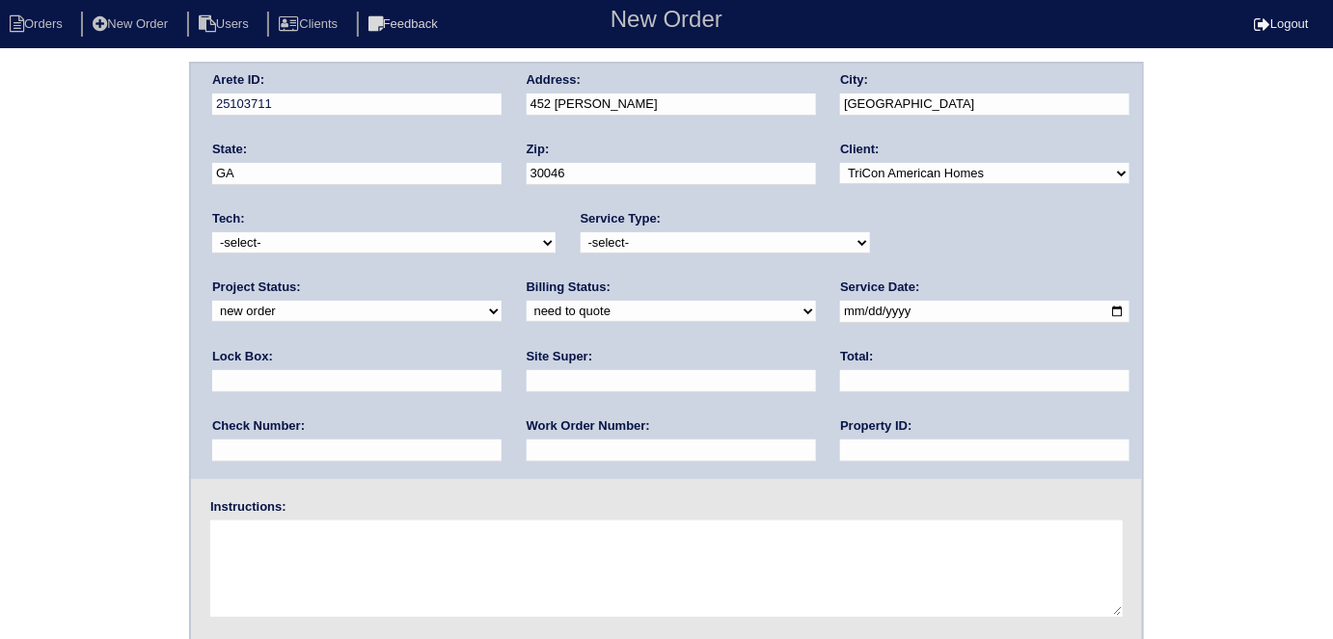
click at [581, 232] on select "-select- initial service basic service maintenance call replacement scope servi…" at bounding box center [725, 242] width 289 height 21
click at [502, 370] on input "text" at bounding box center [356, 381] width 289 height 22
type input "0610"
click at [840, 314] on input "date" at bounding box center [984, 312] width 289 height 22
type input "2025-10-08"
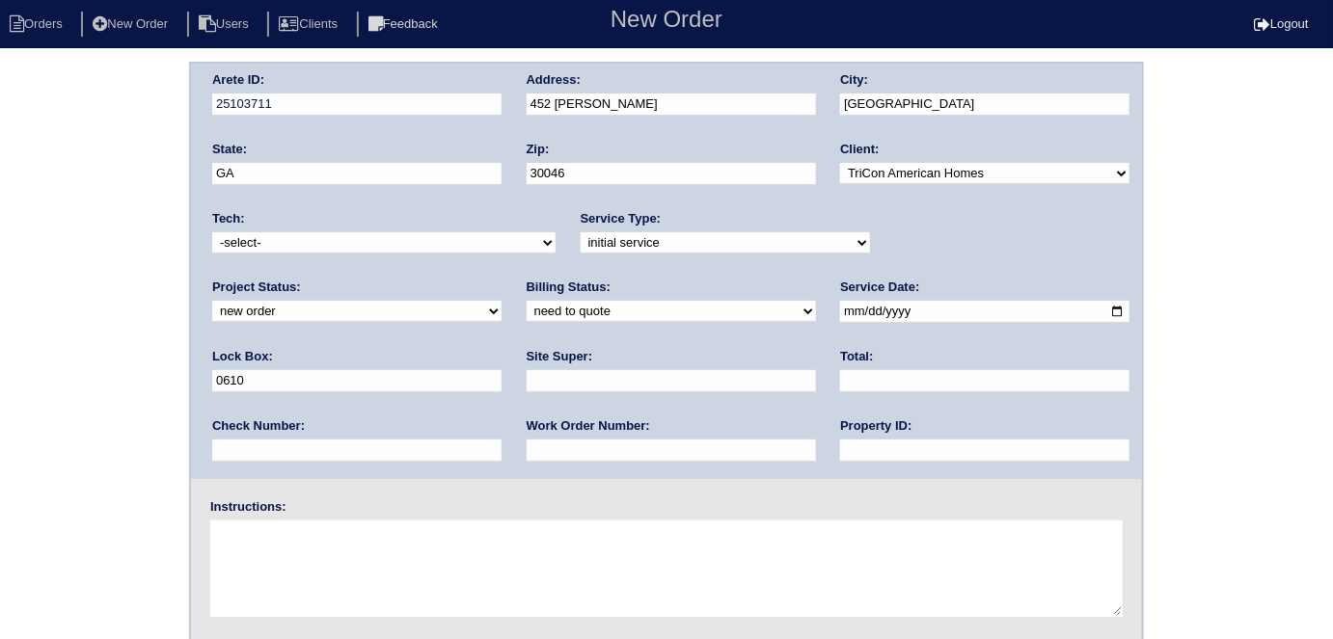
click at [840, 446] on input "text" at bounding box center [984, 451] width 289 height 22
type input "N/A"
click at [527, 376] on input "text" at bounding box center [671, 381] width 289 height 22
type input "Daniel Rodriguez"
drag, startPoint x: 299, startPoint y: 443, endPoint x: 288, endPoint y: 419, distance: 26.3
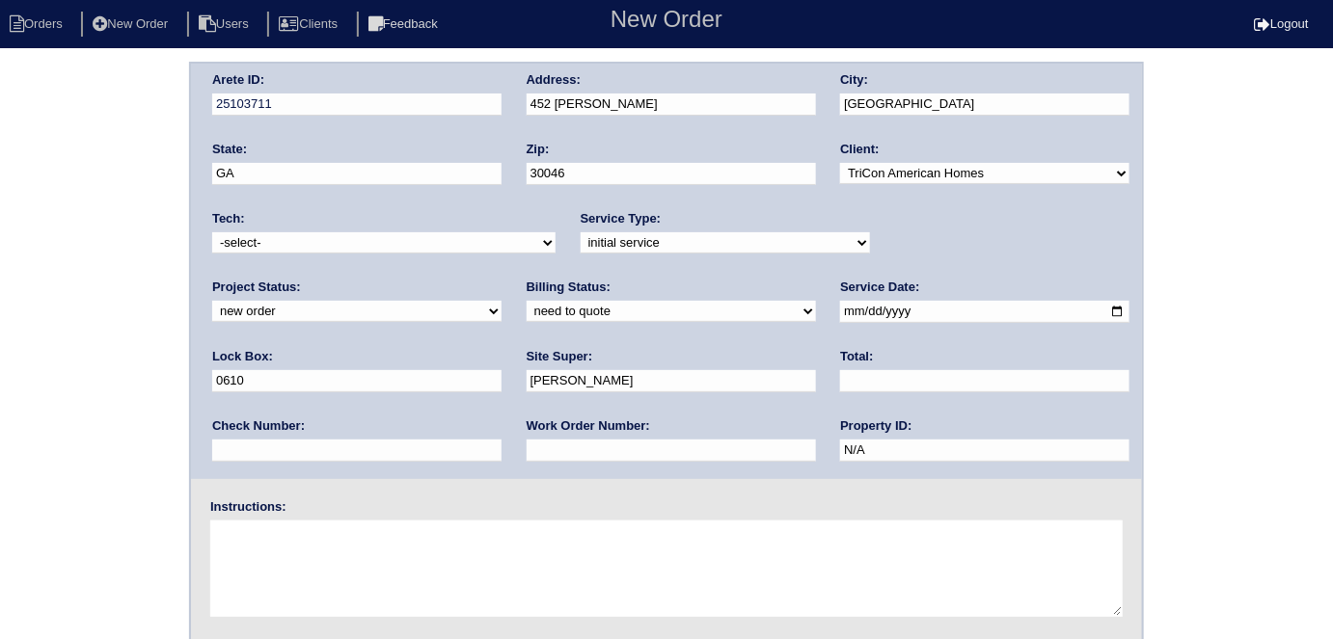
click at [527, 443] on input "text" at bounding box center [671, 451] width 289 height 22
click at [527, 452] on input "text" at bounding box center [671, 451] width 289 height 22
type input "557553"
click at [257, 554] on textarea at bounding box center [666, 569] width 912 height 96
type textarea "Install smart tstats if needed"
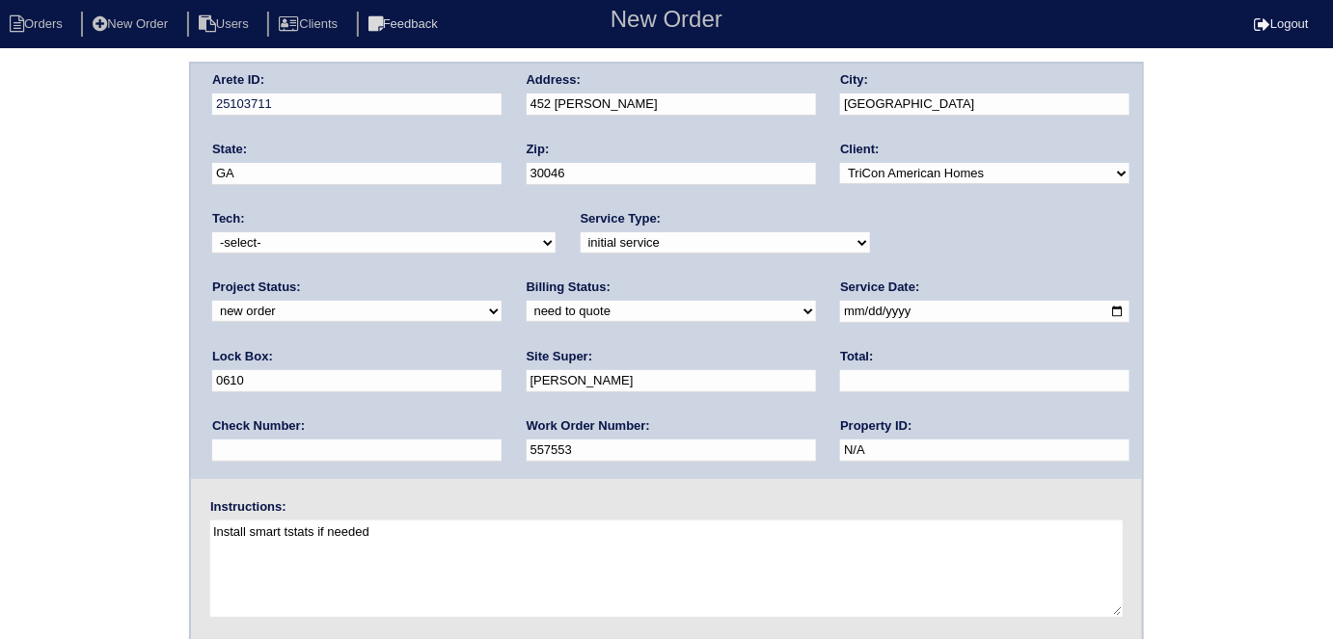
click at [41, 390] on div "Arete ID: 25103711 Address: 452 Rosemary Pary Wy City: Lawrenceville State: GA …" at bounding box center [666, 452] width 1333 height 780
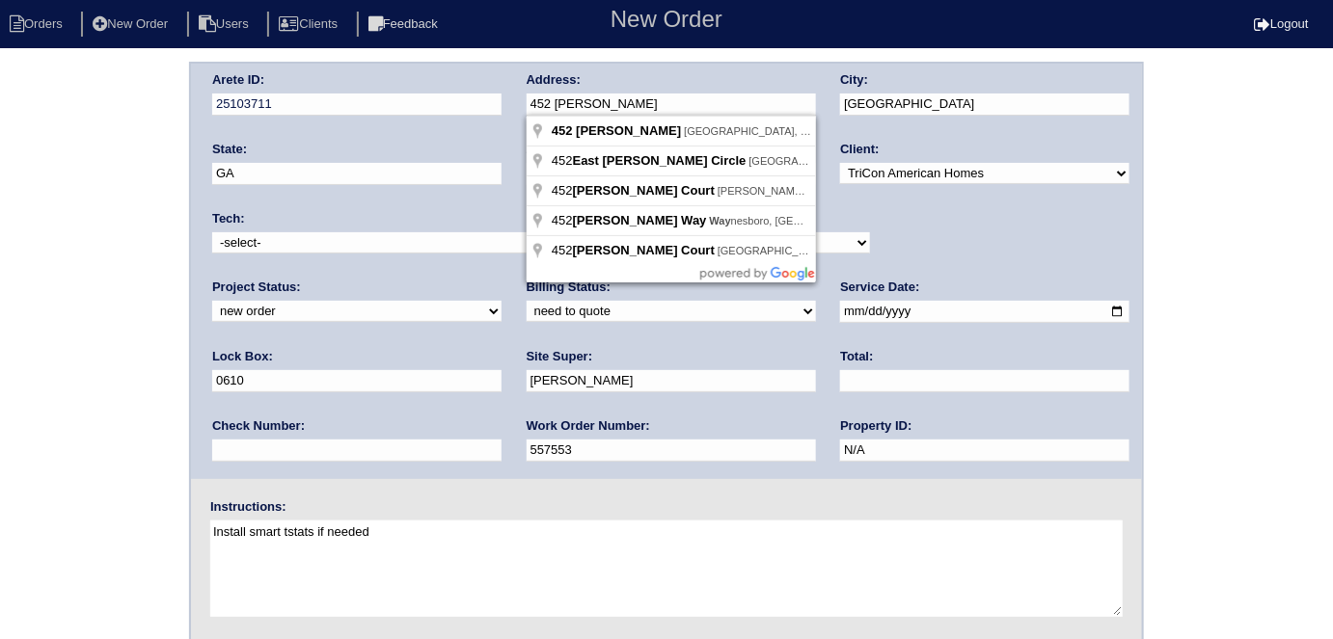
drag, startPoint x: 683, startPoint y: 103, endPoint x: 526, endPoint y: 114, distance: 157.6
click at [526, 114] on div "Arete ID: 25103711 Address: 452 Rosemary Pary Wy City: Lawrenceville State: GA …" at bounding box center [666, 272] width 951 height 416
click at [80, 194] on div "Arete ID: 25103711 Address: 452 Rosemary Pary Wy City: Lawrenceville State: GA …" at bounding box center [666, 452] width 1333 height 780
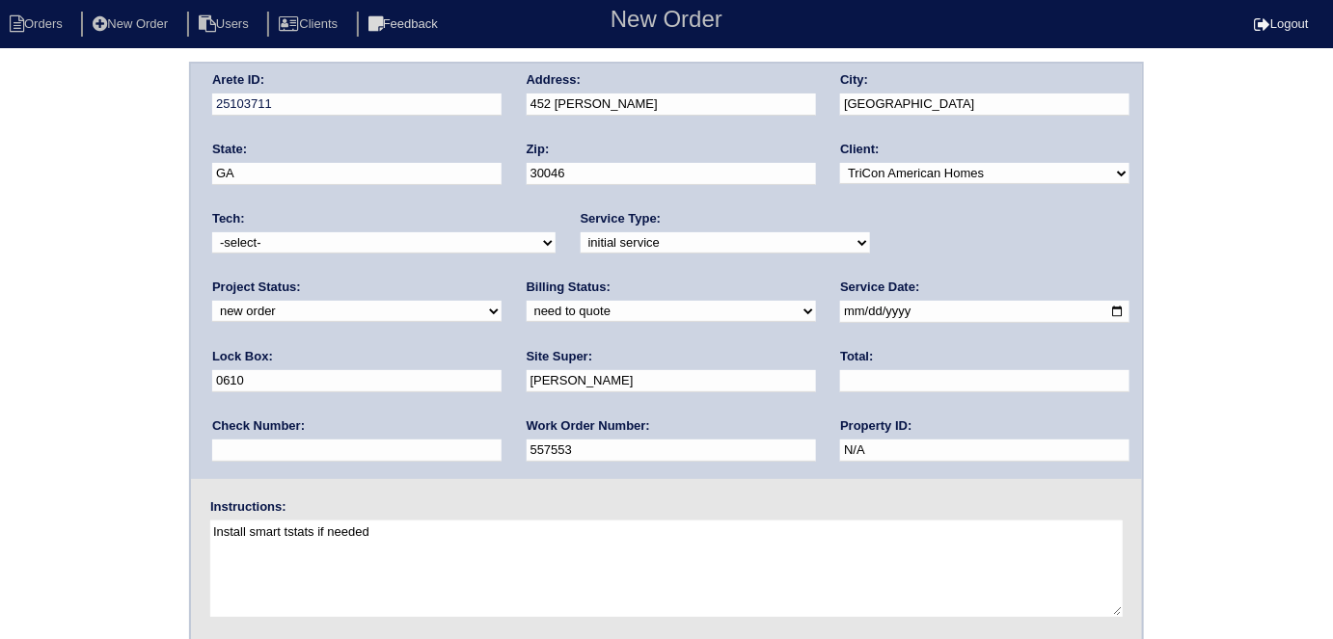
click at [67, 273] on div "Arete ID: 25103711 Address: 452 Rosemary Pary Wy City: Lawrenceville State: GA …" at bounding box center [666, 452] width 1333 height 780
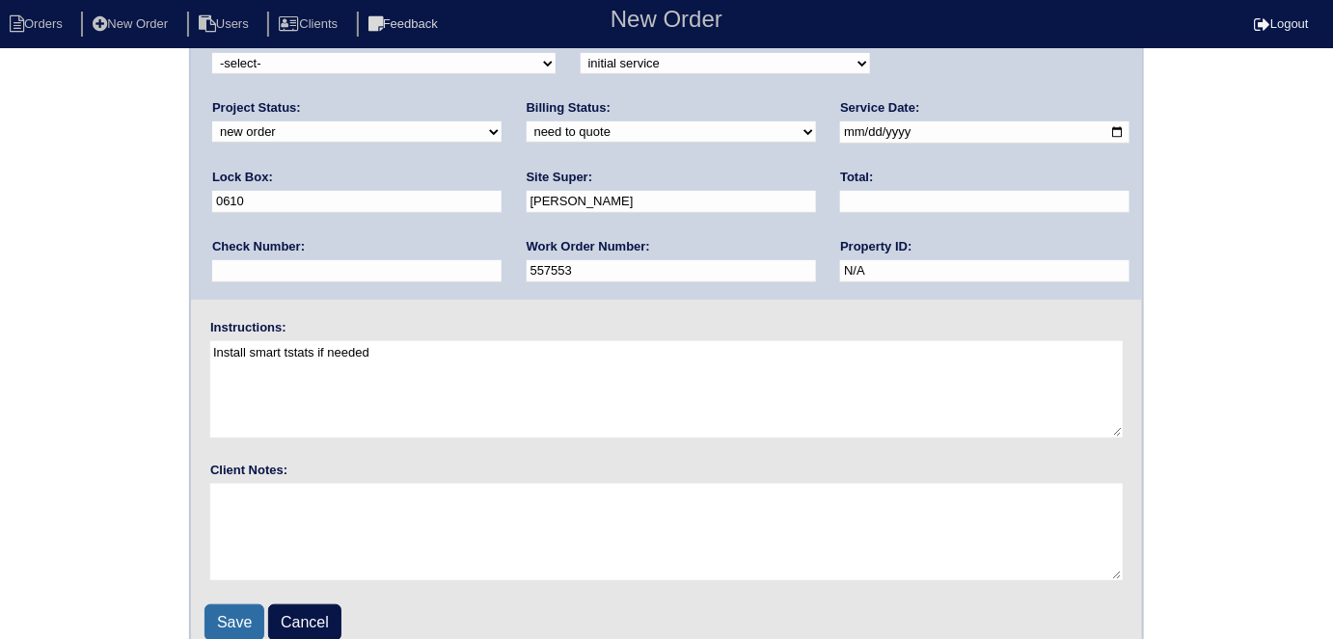
scroll to position [198, 0]
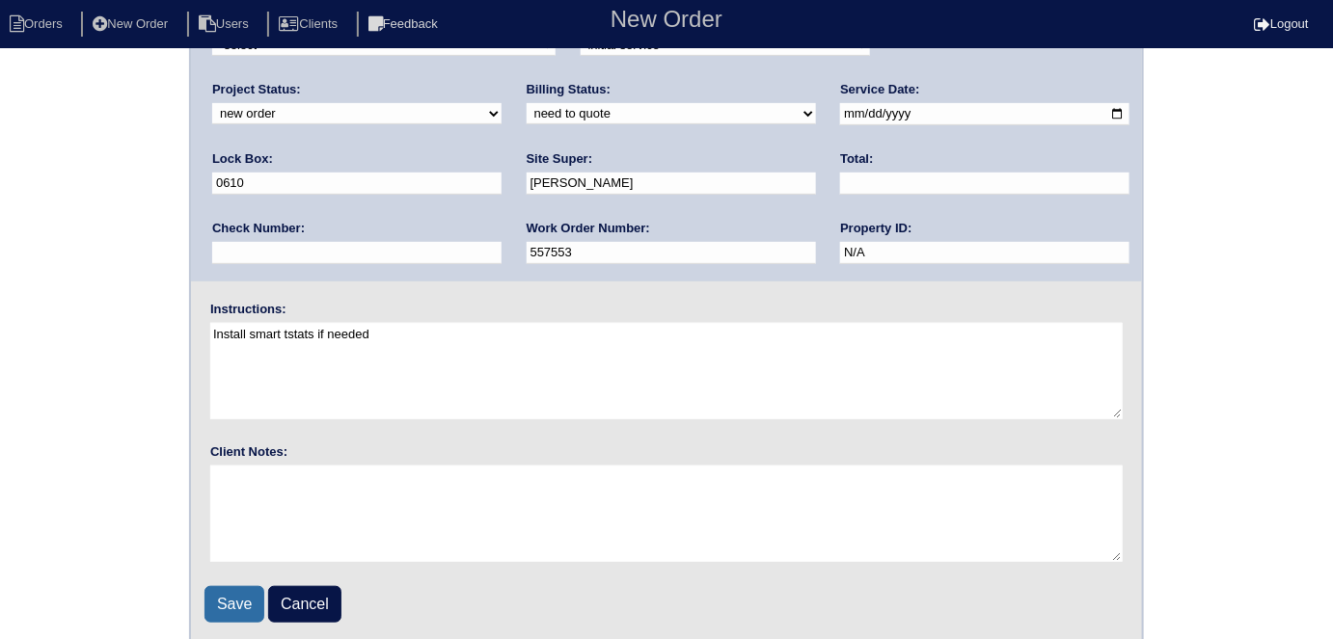
click at [255, 595] on input "Save" at bounding box center [234, 604] width 60 height 37
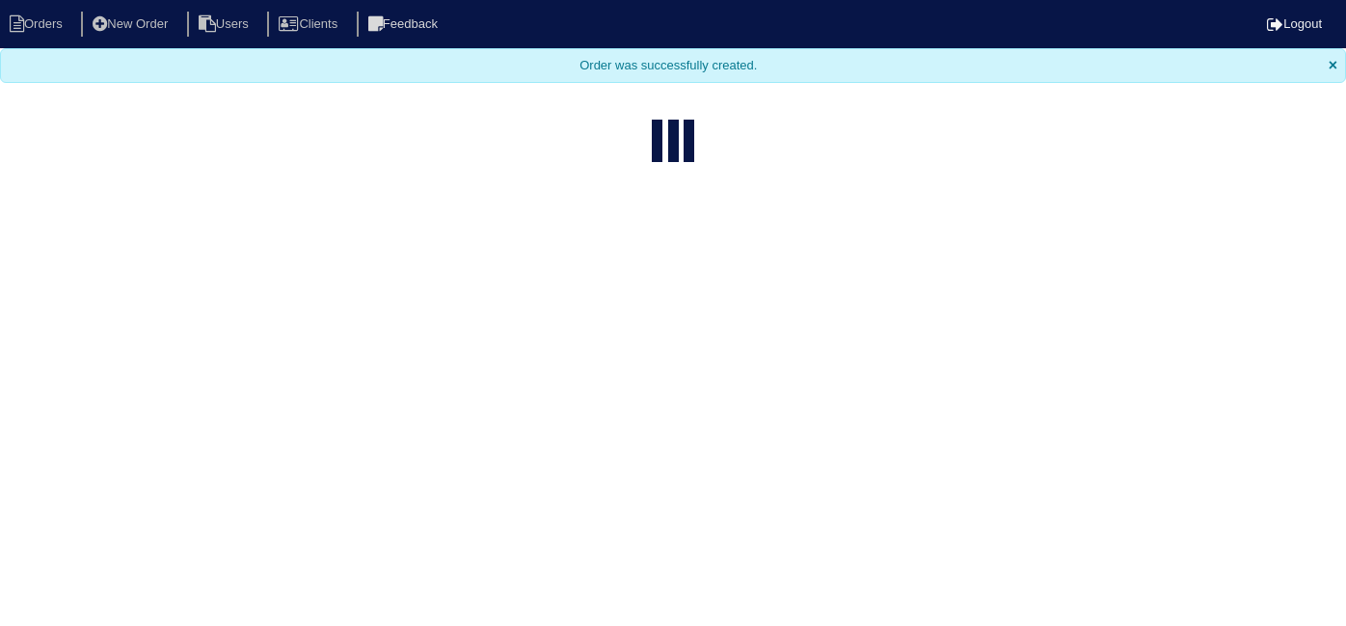
select select "15"
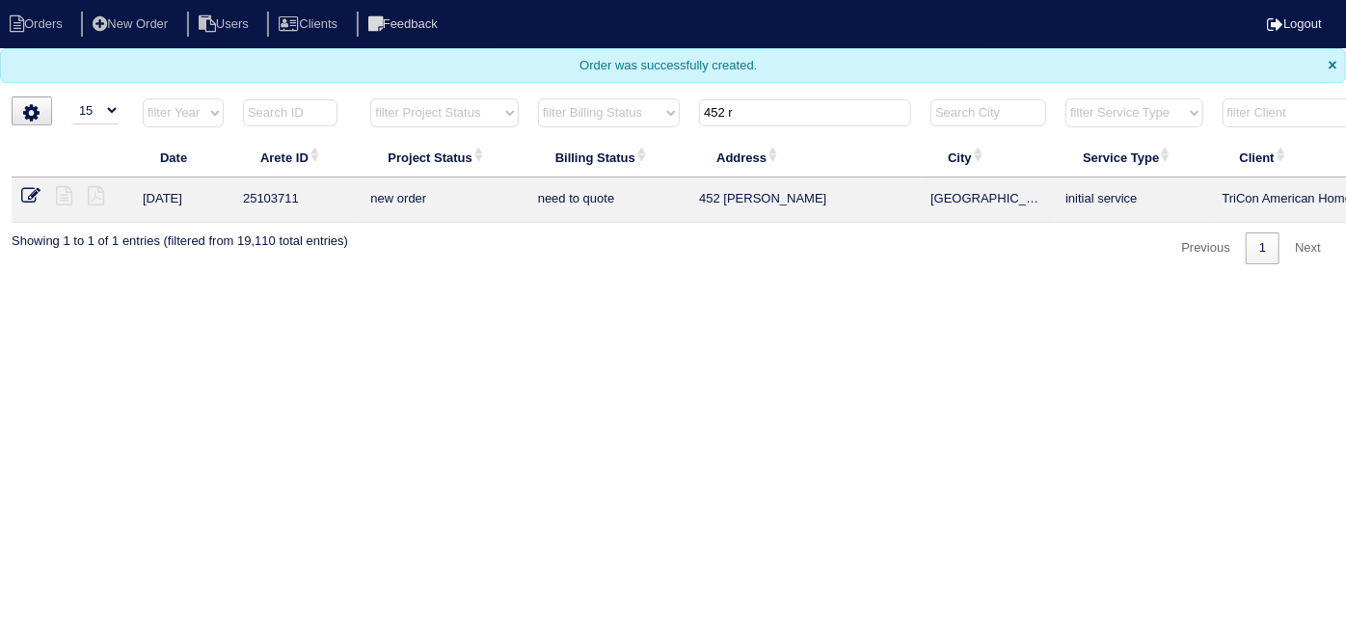
drag, startPoint x: 743, startPoint y: 118, endPoint x: 471, endPoint y: 83, distance: 274.2
click at [483, 90] on body "Orders New Order Users Clients Feedback Logout Orders New Order Users Clients M…" at bounding box center [673, 132] width 1346 height 264
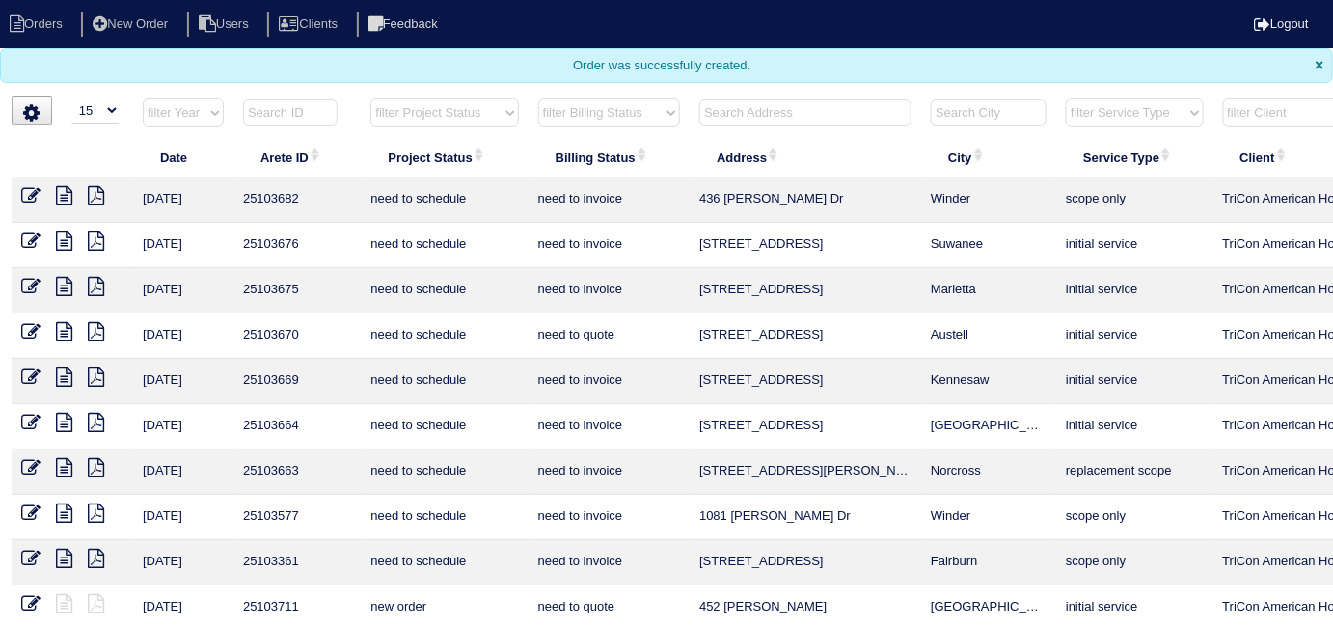
click at [784, 114] on input "text" at bounding box center [805, 112] width 212 height 27
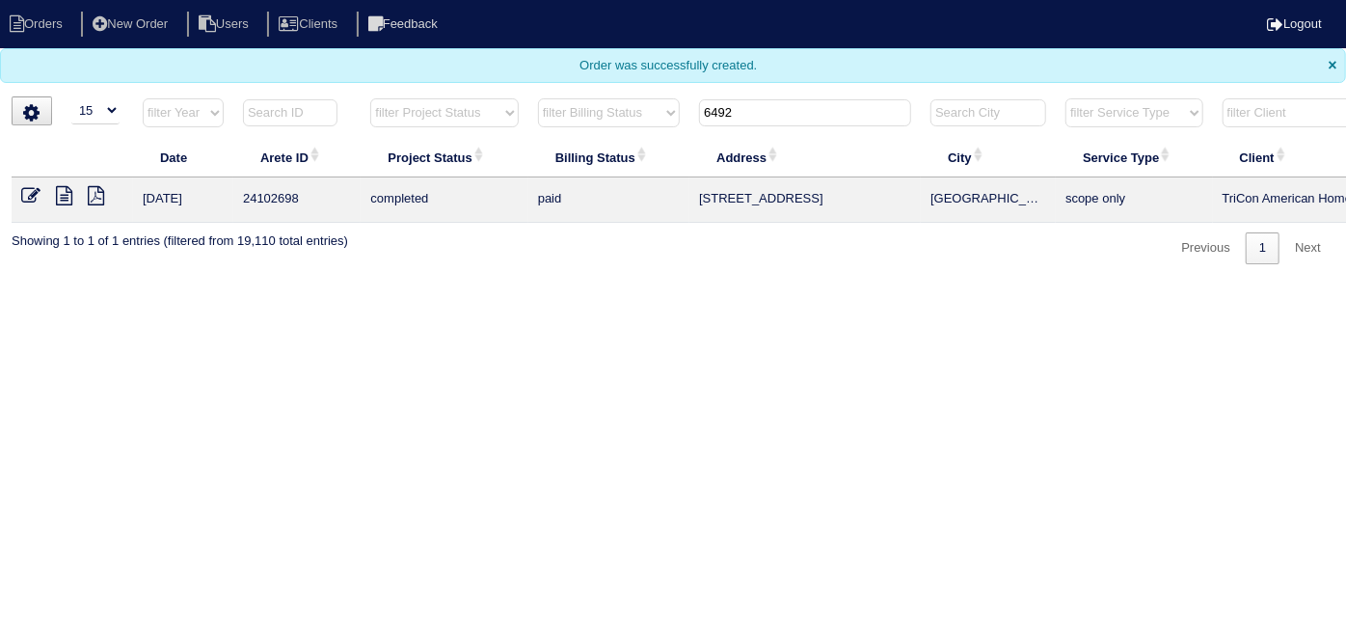
type input "6492"
click at [68, 199] on icon at bounding box center [64, 195] width 16 height 19
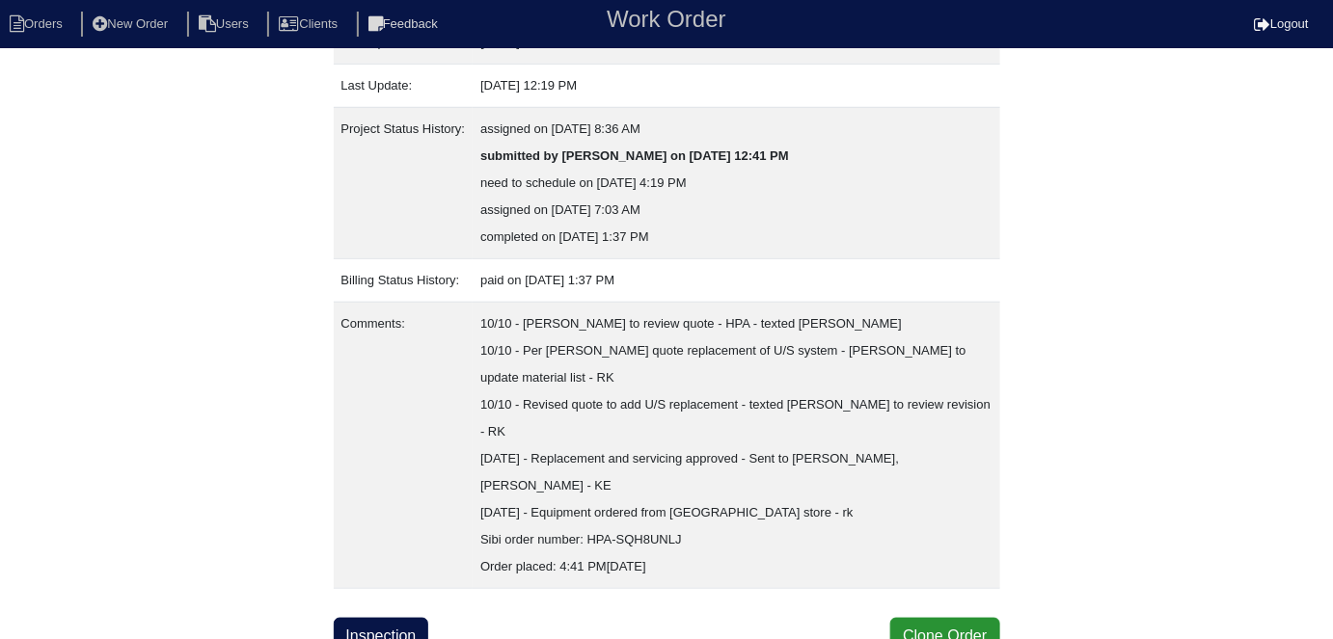
scroll to position [398, 0]
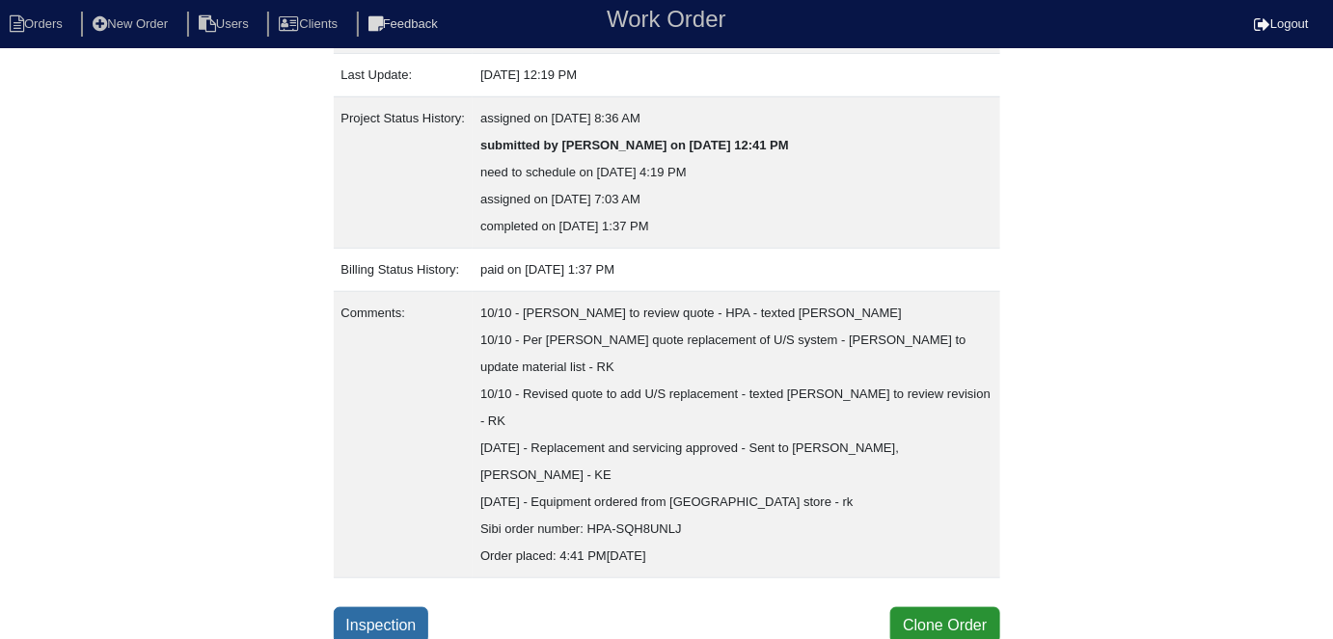
click at [408, 616] on link "Inspection" at bounding box center [381, 626] width 95 height 37
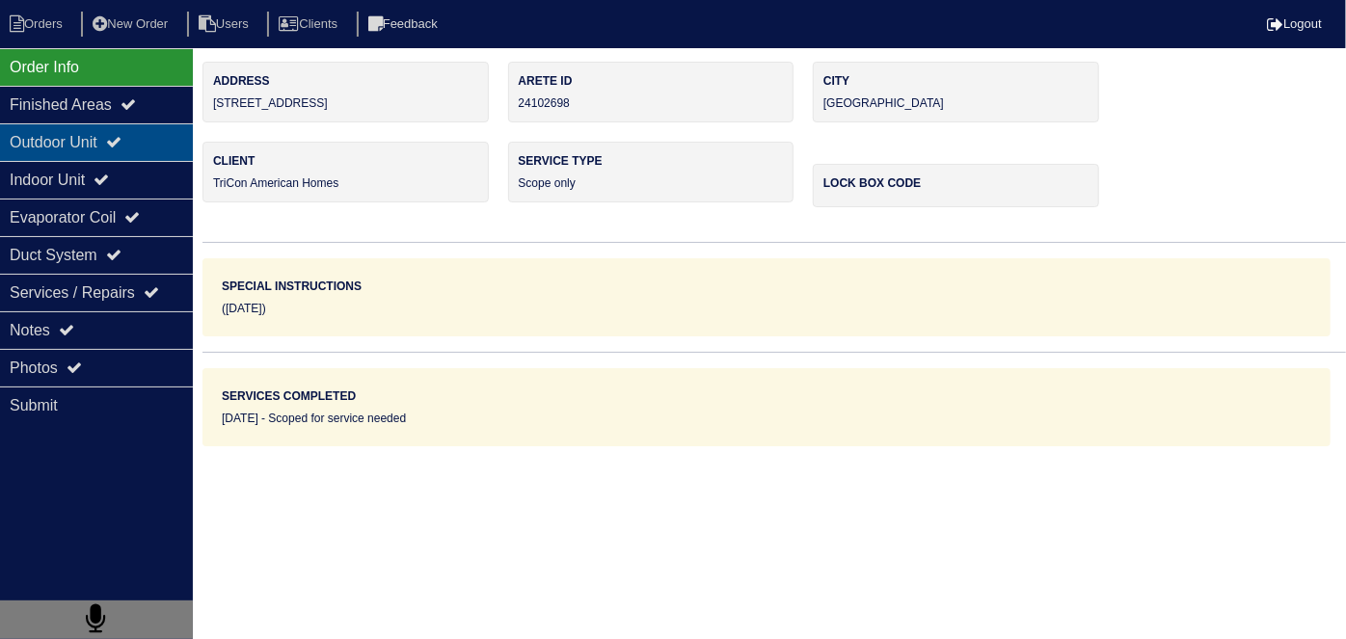
click at [119, 156] on div "Outdoor Unit" at bounding box center [96, 142] width 193 height 38
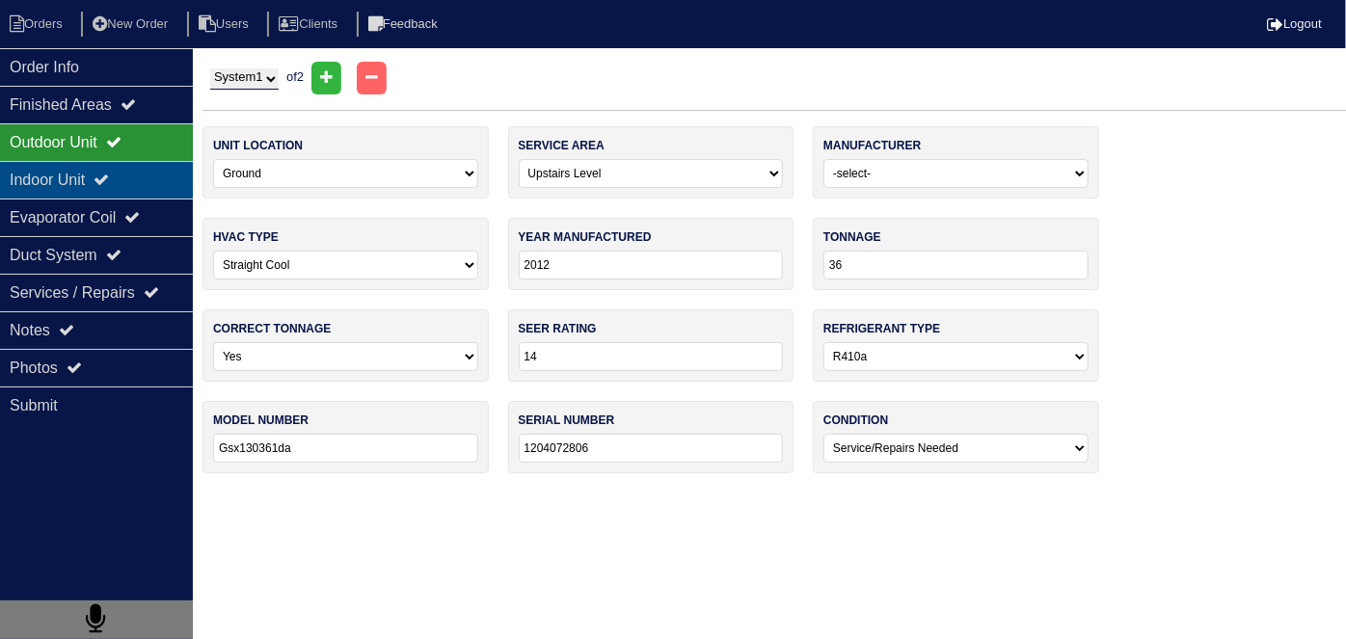
click at [104, 178] on div "Indoor Unit" at bounding box center [96, 180] width 193 height 38
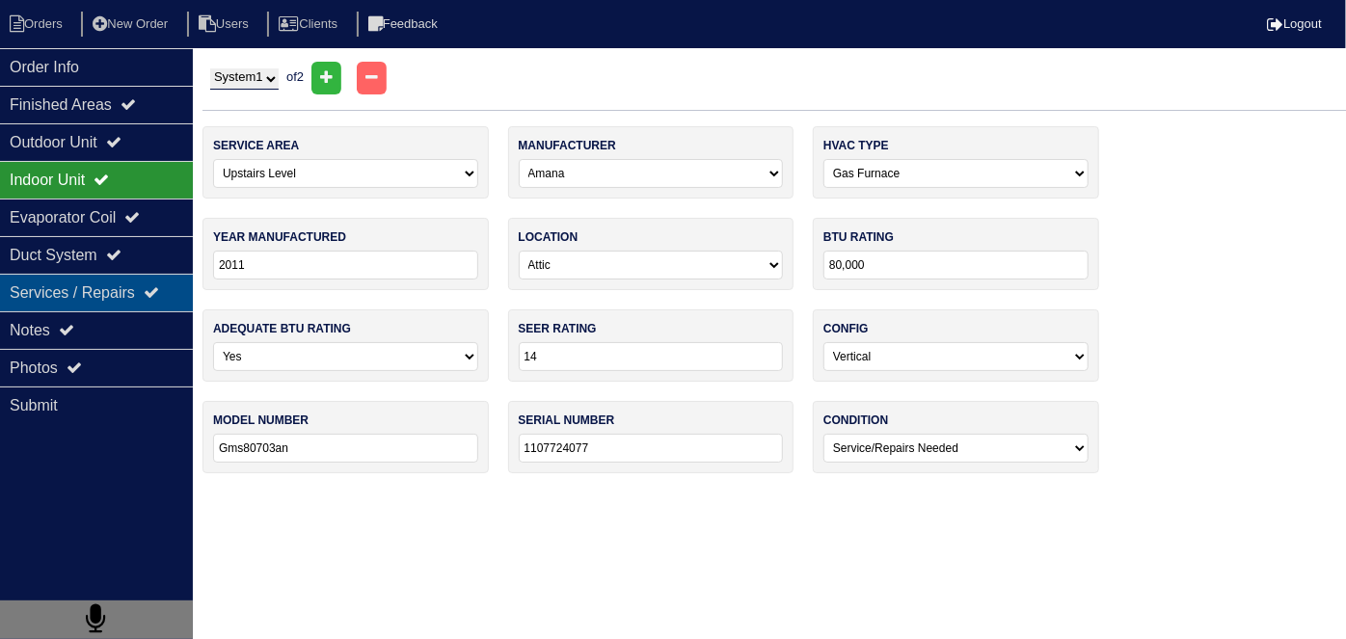
click at [75, 299] on div "Services / Repairs" at bounding box center [96, 293] width 193 height 38
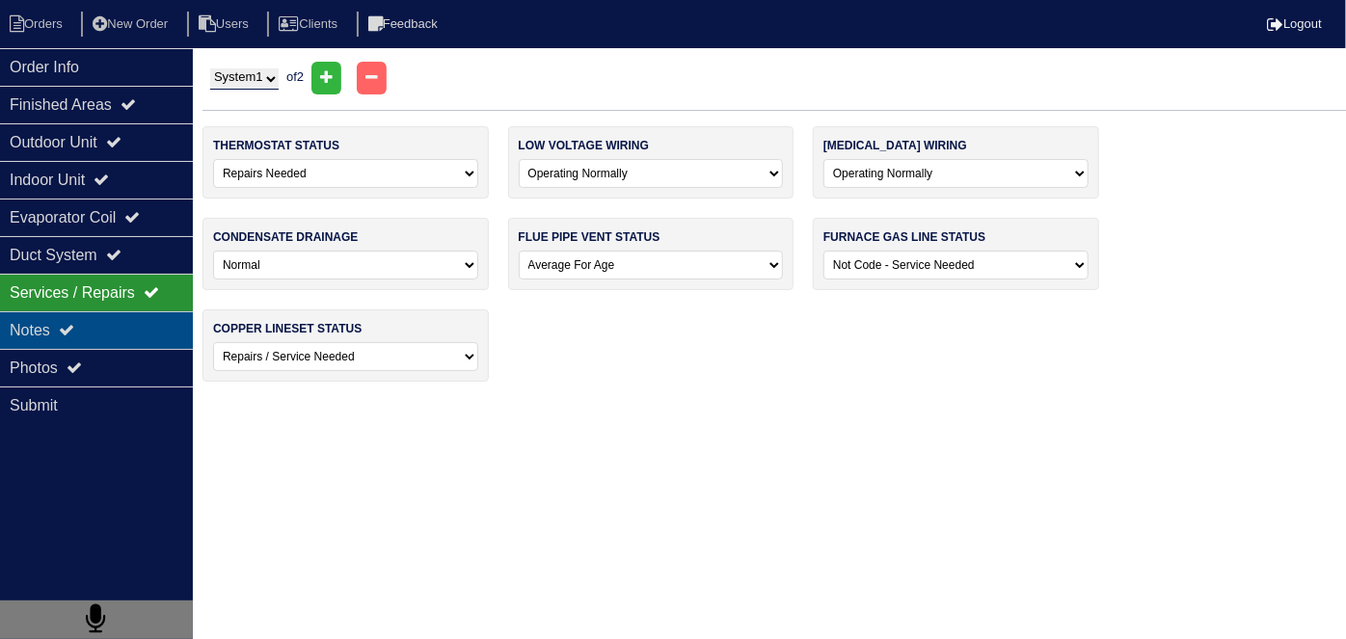
click at [75, 314] on div "Notes" at bounding box center [96, 331] width 193 height 38
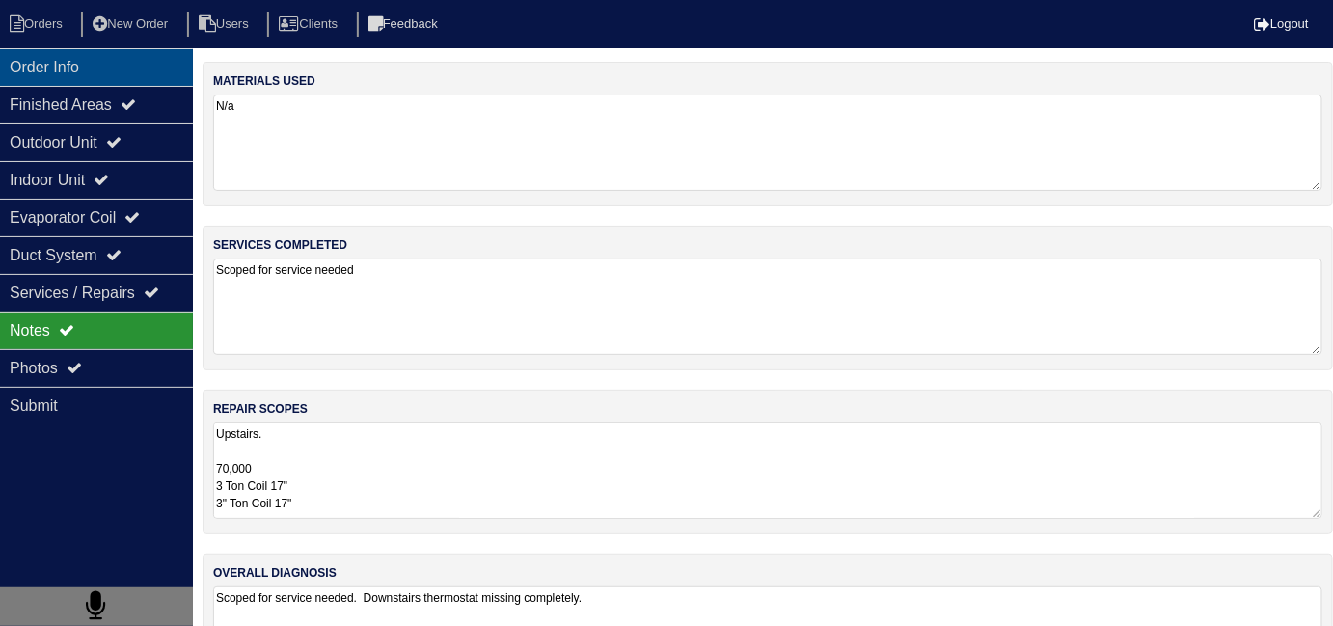
click at [87, 72] on div "Order Info" at bounding box center [96, 67] width 193 height 38
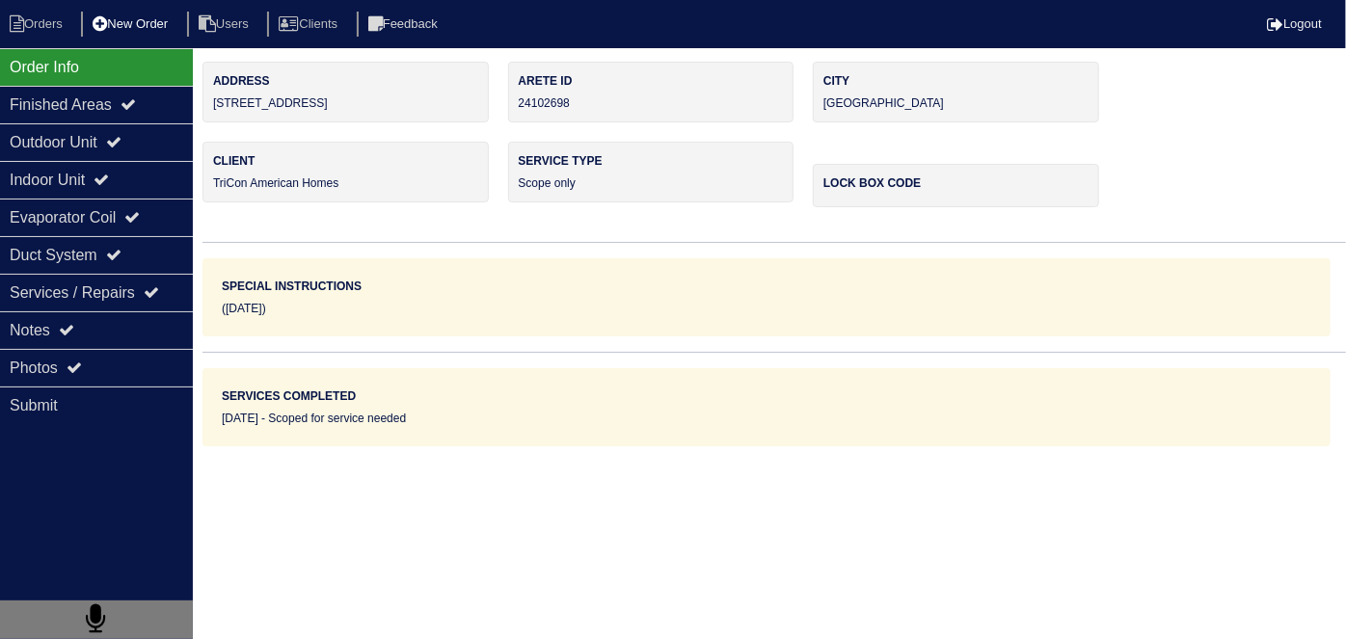
click at [131, 28] on li "New Order" at bounding box center [132, 25] width 102 height 26
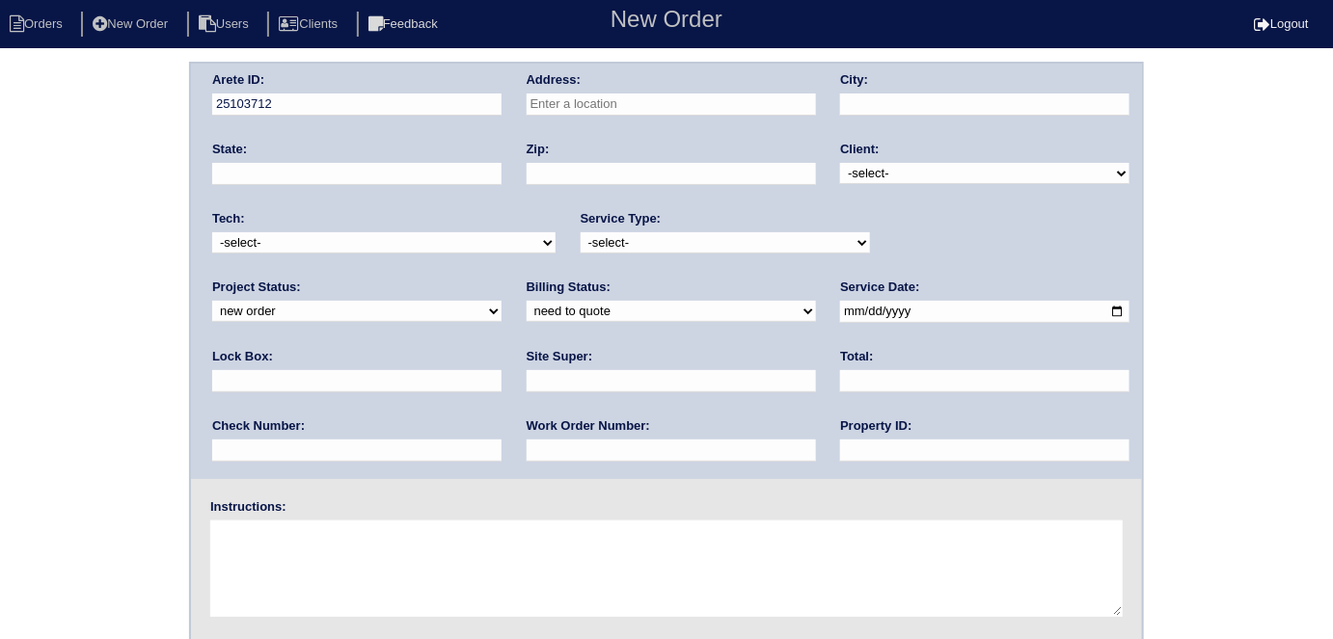
click at [540, 100] on input "text" at bounding box center [671, 105] width 289 height 22
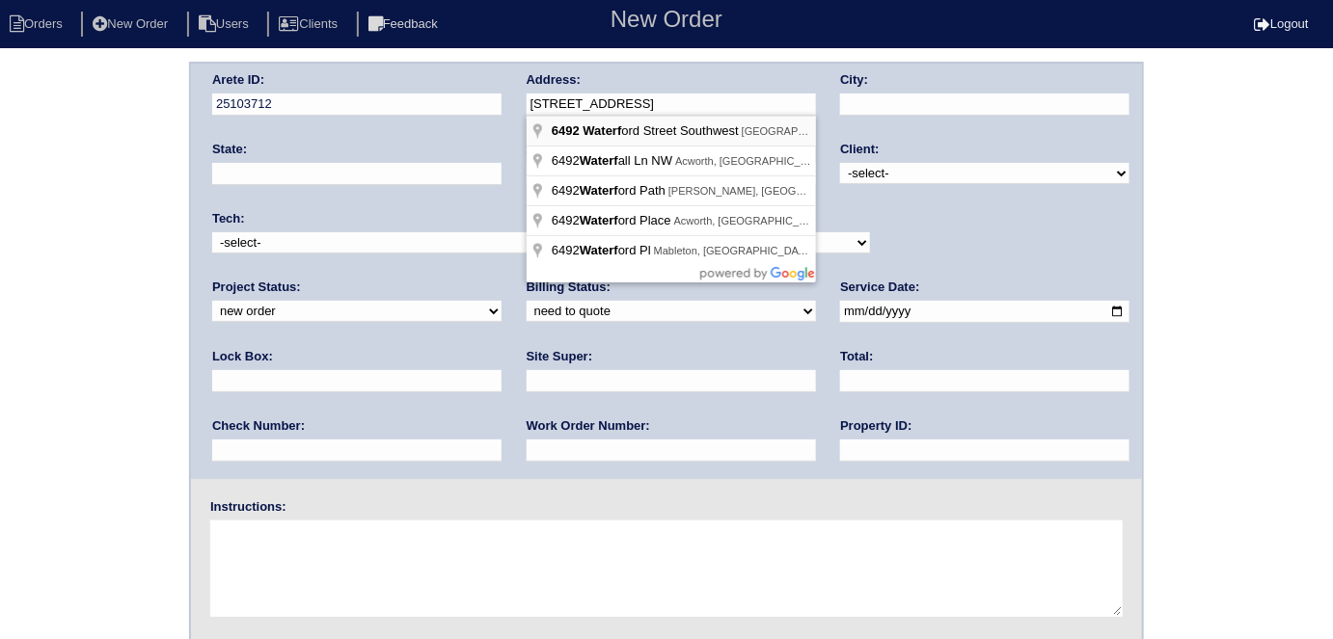
type input "[STREET_ADDRESS]"
type input "[GEOGRAPHIC_DATA]"
type input "GA"
type input "30349"
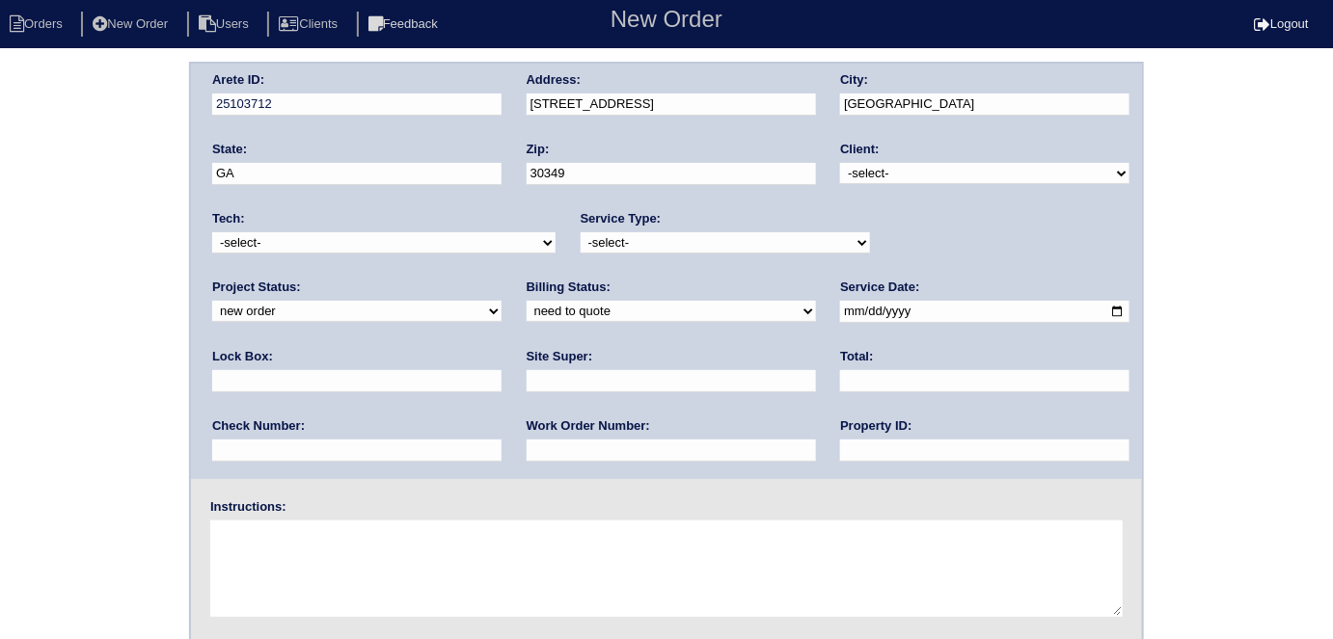
click at [930, 173] on select "-select- TriCon American Homes American Homes 4 Rent First Key Homes Zillow The…" at bounding box center [984, 173] width 289 height 21
select select "1"
click at [841, 163] on select "-select- TriCon American Homes American Homes 4 Rent First Key Homes Zillow The…" at bounding box center [984, 173] width 289 height 21
drag, startPoint x: 709, startPoint y: 231, endPoint x: 687, endPoint y: 247, distance: 27.6
click at [708, 232] on select "-select- initial service basic service maintenance call replacement scope servi…" at bounding box center [725, 242] width 289 height 21
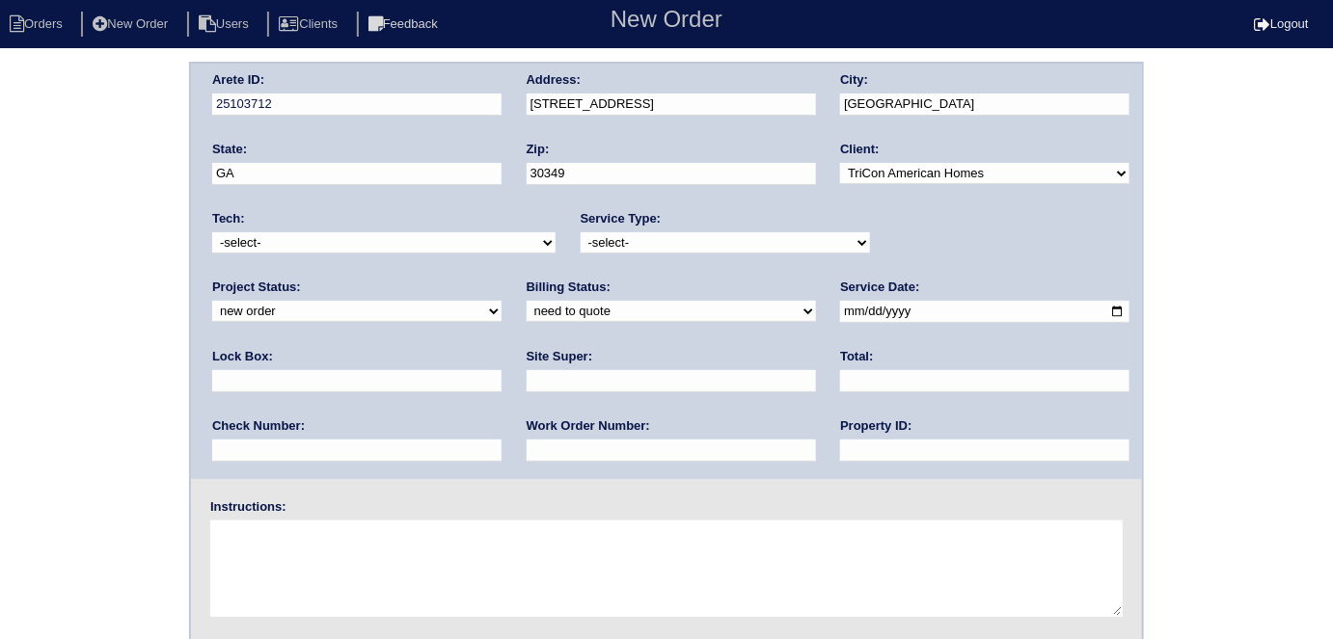
select select "initial service"
click at [581, 232] on select "-select- initial service basic service maintenance call replacement scope servi…" at bounding box center [725, 242] width 289 height 21
click at [502, 370] on input "text" at bounding box center [356, 381] width 289 height 22
type input "9470"
click at [840, 314] on input "date" at bounding box center [984, 312] width 289 height 22
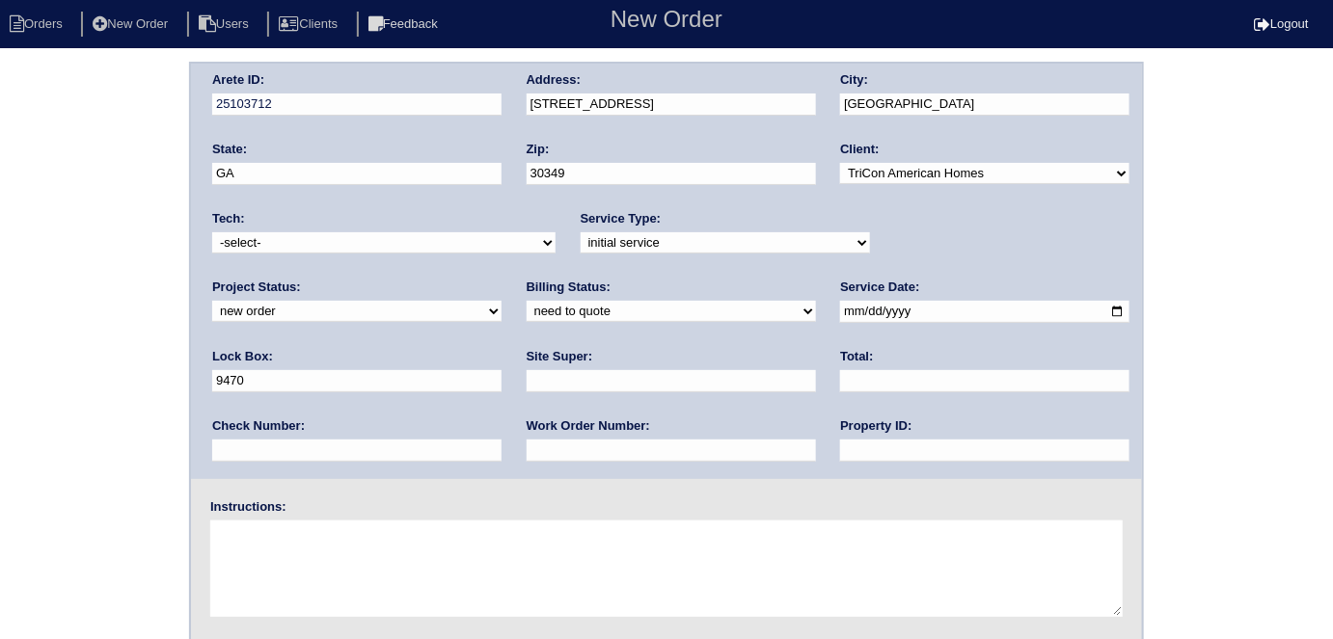
type input "[DATE]"
click at [840, 449] on input "text" at bounding box center [984, 451] width 289 height 22
type input "N/A"
drag, startPoint x: 333, startPoint y: 376, endPoint x: 321, endPoint y: 131, distance: 245.3
click at [527, 376] on input "text" at bounding box center [671, 381] width 289 height 22
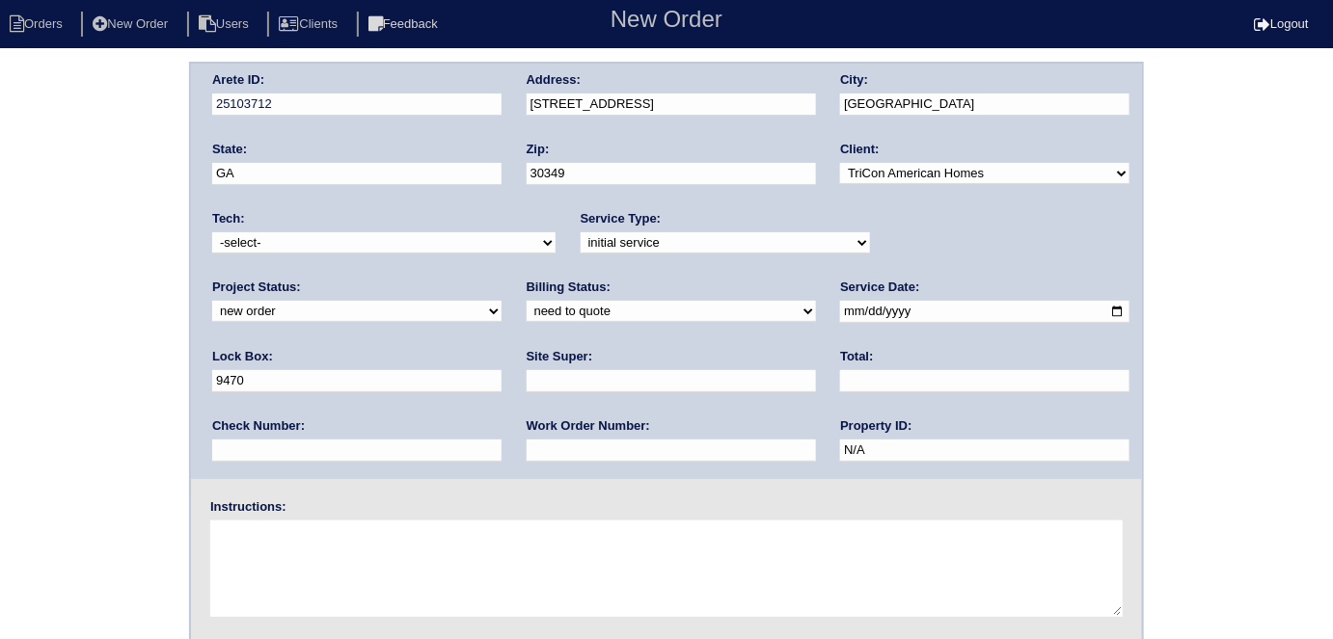
click at [527, 385] on input "text" at bounding box center [671, 381] width 289 height 22
type input "Ithamar Yehudah"
click at [527, 446] on input "text" at bounding box center [671, 451] width 289 height 22
click at [527, 450] on input "text" at bounding box center [671, 451] width 289 height 22
type input "557566"
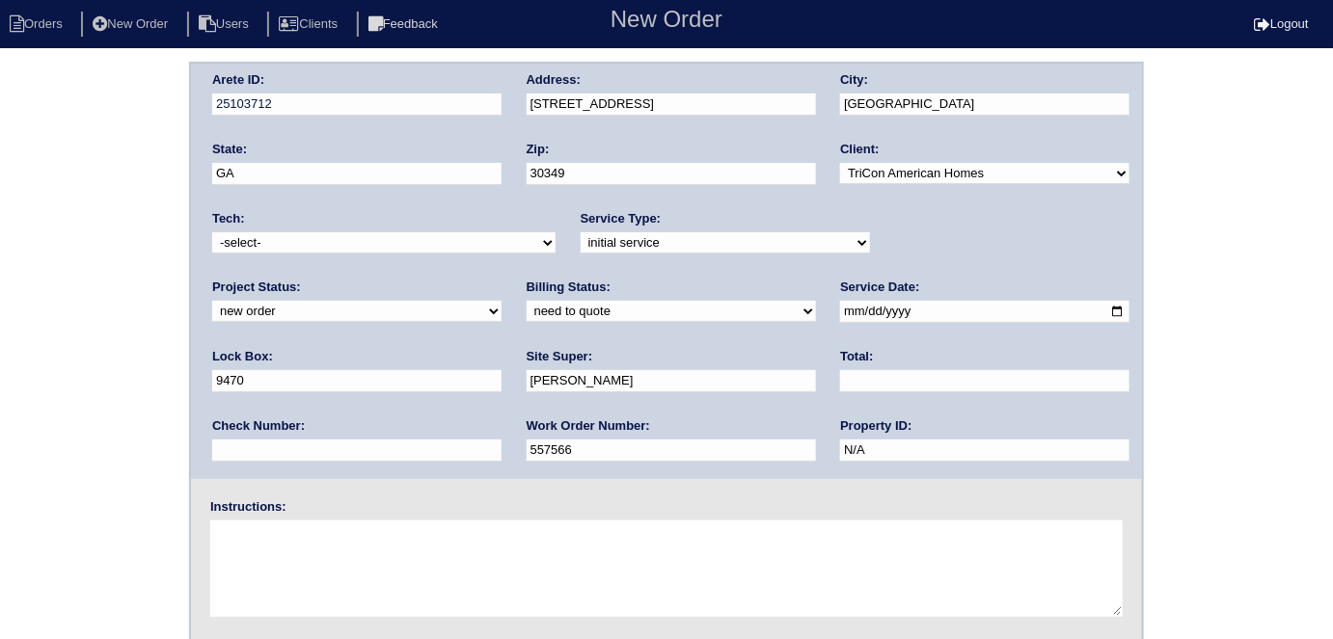
click at [356, 555] on textarea at bounding box center [666, 569] width 912 height 96
type textarea "i"
type textarea "Install smart tstats if needed"
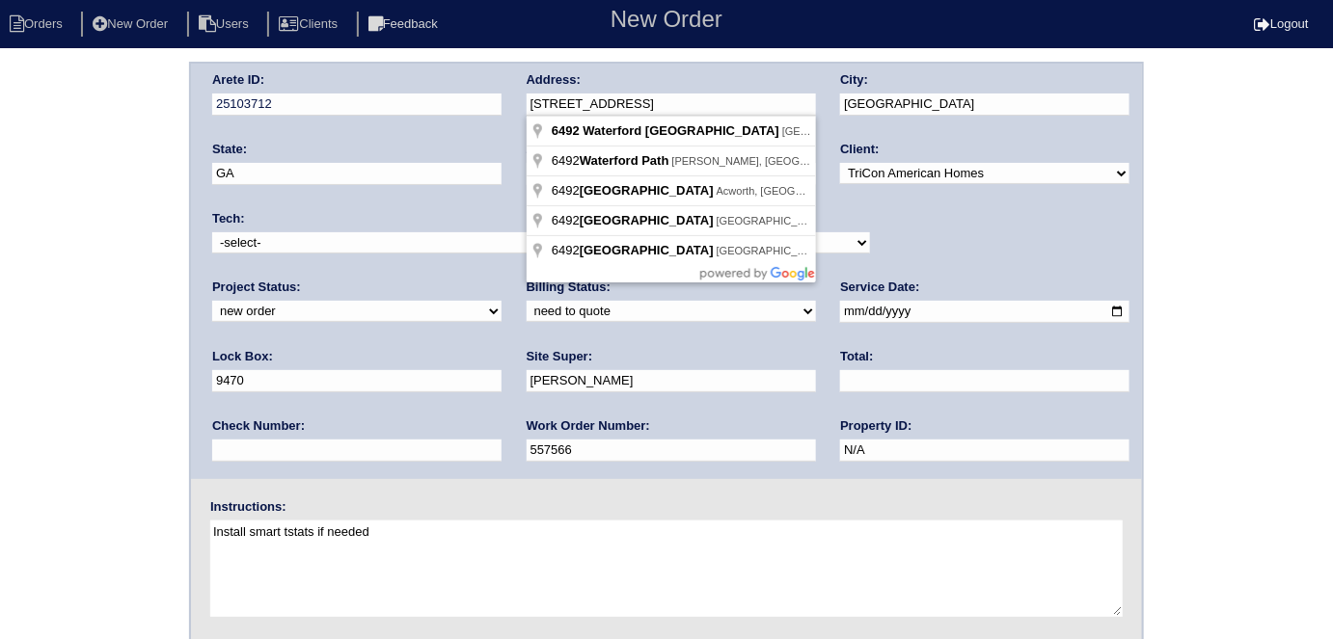
drag, startPoint x: 695, startPoint y: 100, endPoint x: 520, endPoint y: 105, distance: 175.6
click at [520, 105] on div "Arete ID: 25103712 Address: 6492 Waterford St SW City: Atlanta State: GA Zip: 3…" at bounding box center [666, 272] width 951 height 416
drag, startPoint x: 79, startPoint y: 253, endPoint x: 340, endPoint y: 292, distance: 263.4
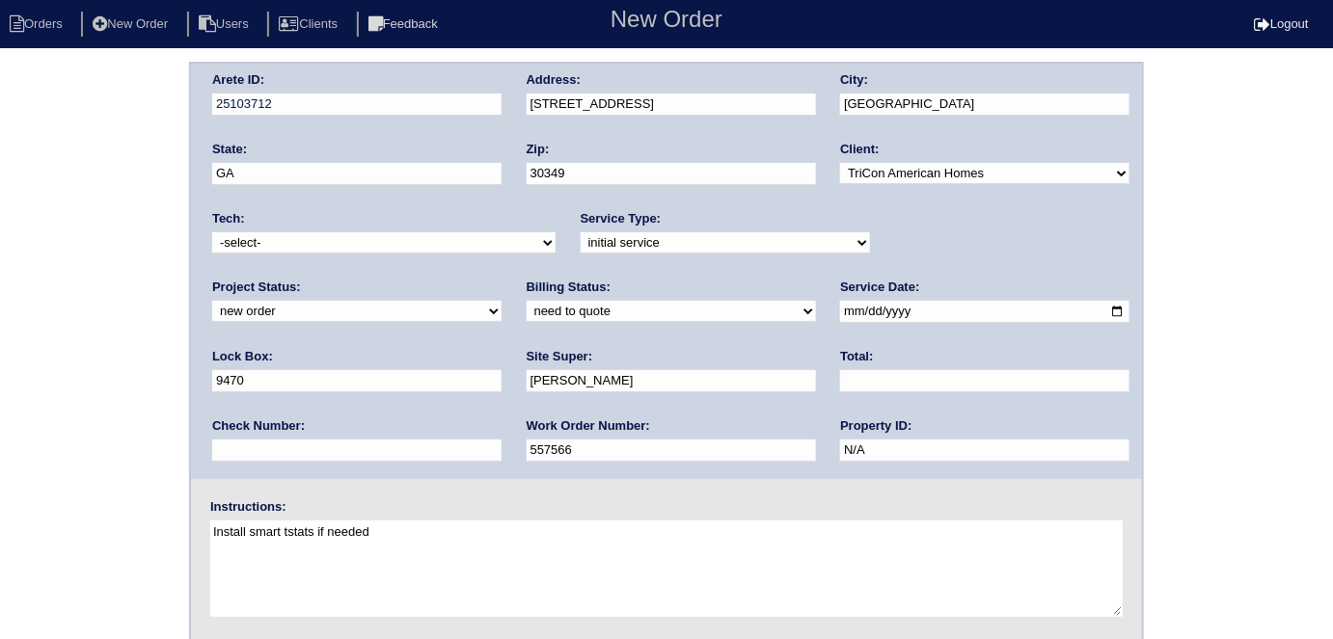
click at [75, 253] on div "Arete ID: 25103712 Address: 6492 Waterford St SW City: Atlanta State: GA Zip: 3…" at bounding box center [666, 452] width 1333 height 780
click at [33, 319] on div "Arete ID: 25103712 Address: 6492 Waterford St SW City: Atlanta State: GA Zip: 3…" at bounding box center [666, 452] width 1333 height 780
click at [79, 201] on div "Arete ID: 25103712 Address: 6492 Waterford St SW City: Atlanta State: GA Zip: 3…" at bounding box center [666, 452] width 1333 height 780
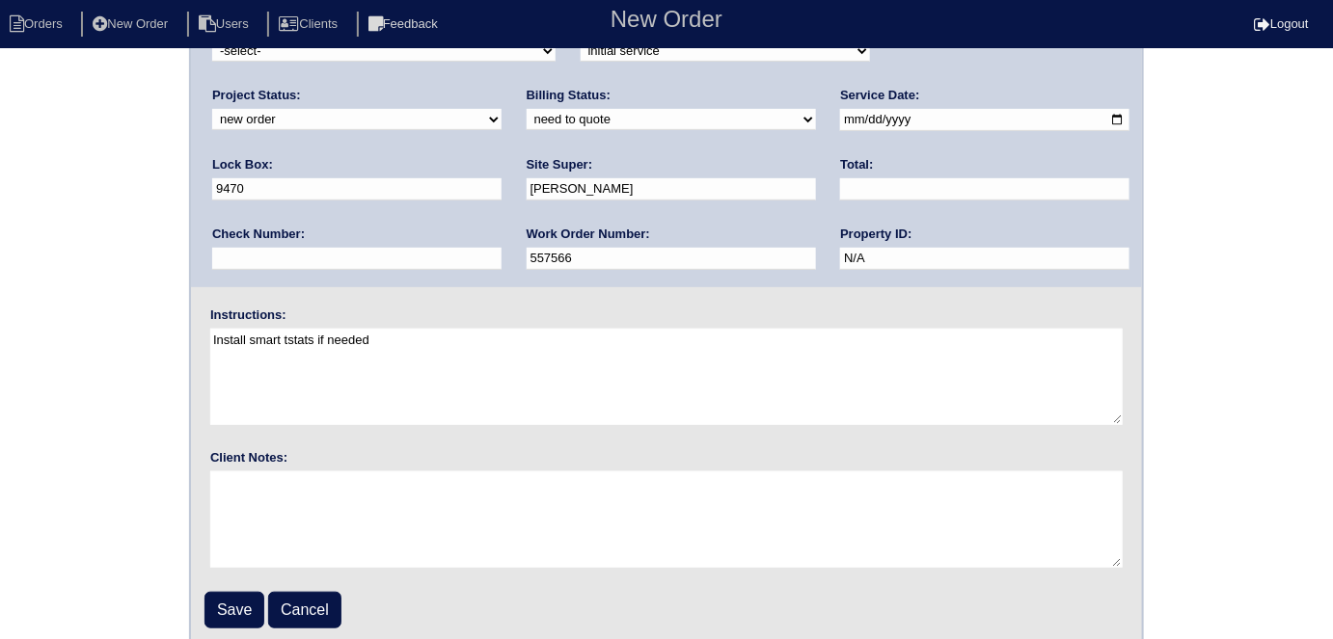
scroll to position [198, 0]
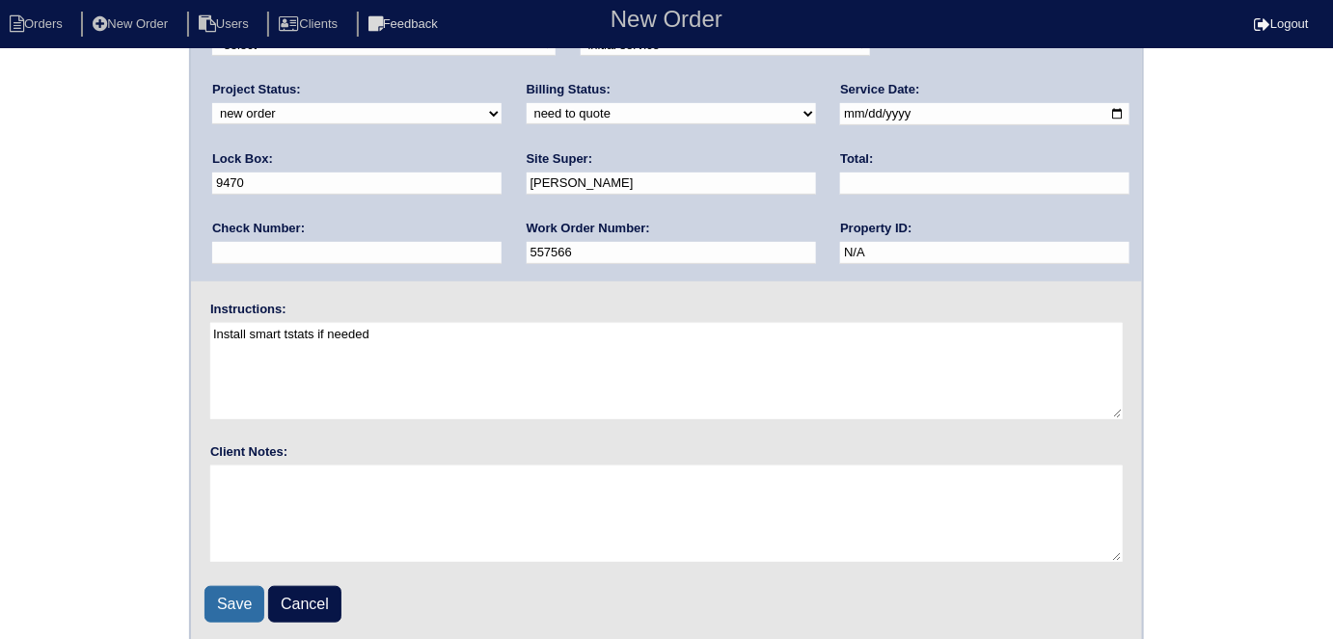
click at [224, 591] on input "Save" at bounding box center [234, 604] width 60 height 37
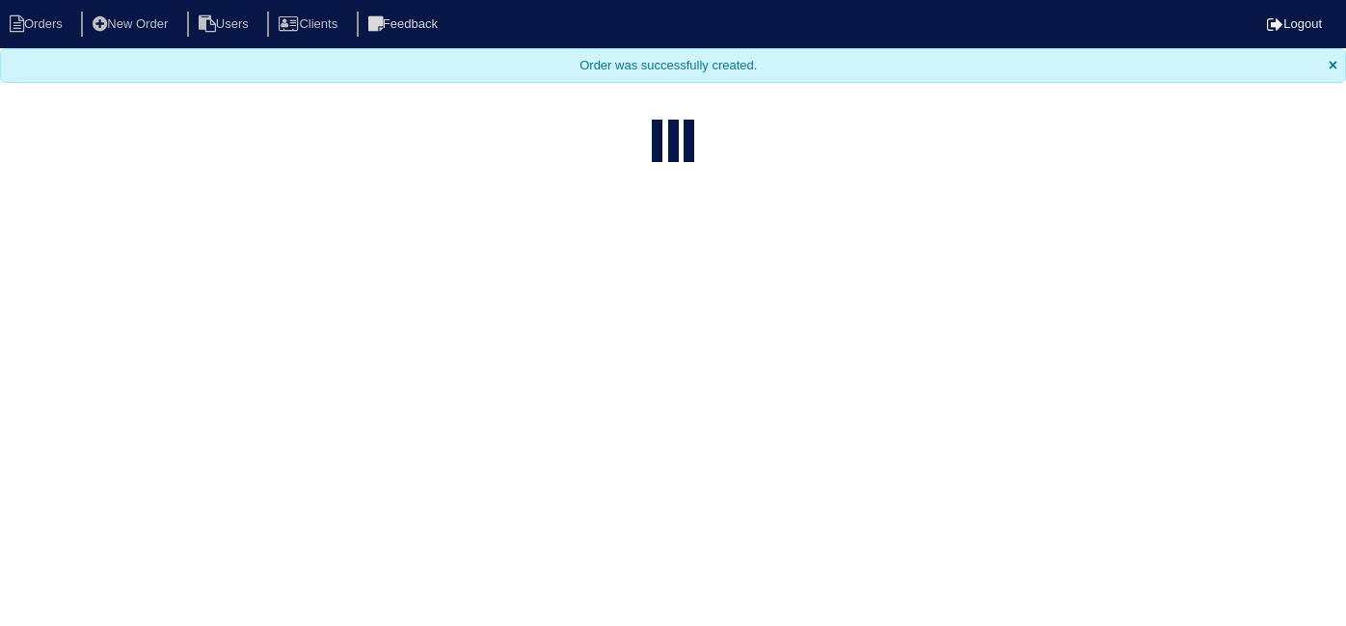
select select "15"
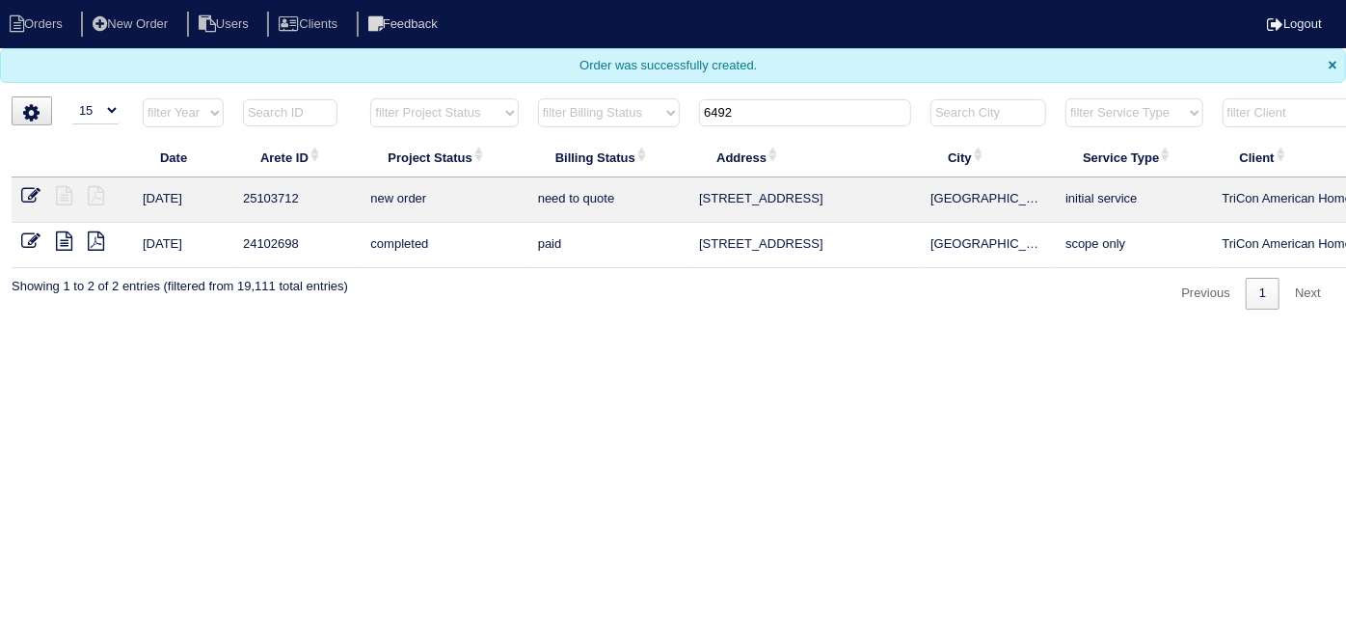
drag, startPoint x: 746, startPoint y: 111, endPoint x: 537, endPoint y: 104, distance: 208.4
click at [568, 104] on tr "filter Year -- Any Year -- 2025 2024 2023 2022 2021 2020 2019 filter Project St…" at bounding box center [848, 117] width 1672 height 40
type input "6172"
click at [25, 192] on icon at bounding box center [30, 195] width 19 height 19
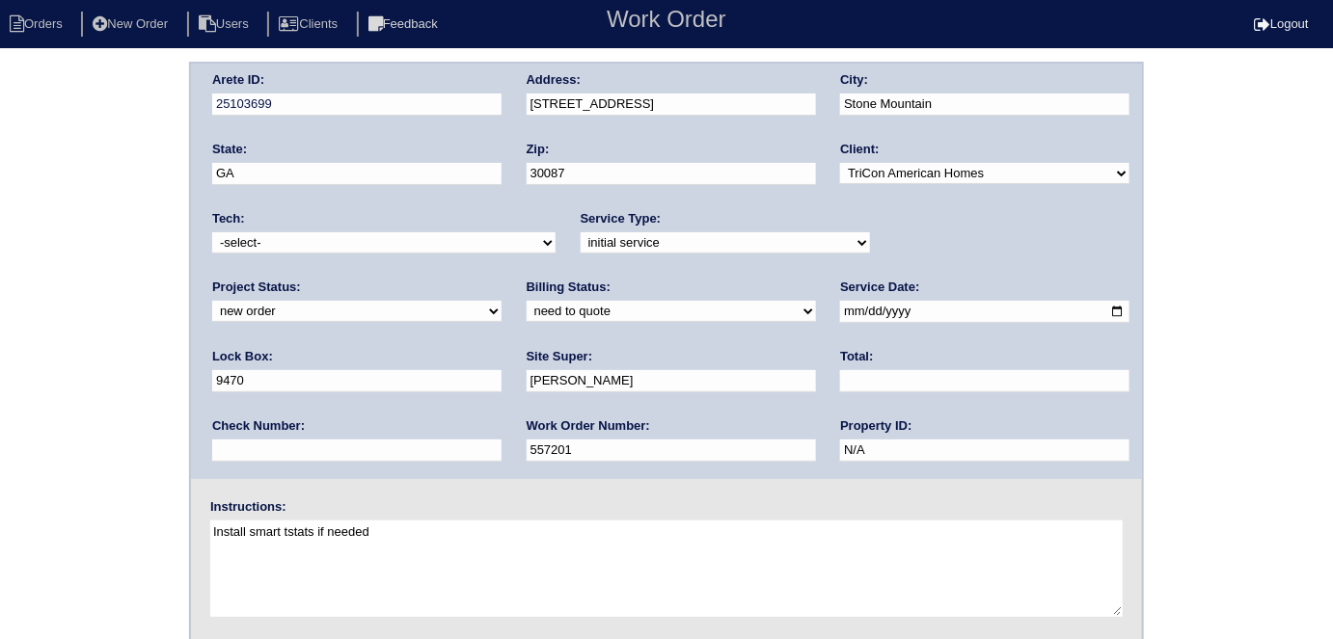
click at [24, 299] on div "Arete ID: 25103699 Address: [STREET_ADDRESS] City: [GEOGRAPHIC_DATA] State: [GE…" at bounding box center [666, 452] width 1333 height 780
click at [260, 245] on select "-select- [EMAIL_ADDRESS][DOMAIN_NAME] [EMAIL_ADDRESS][DOMAIN_NAME] [EMAIL_ADDRE…" at bounding box center [383, 242] width 343 height 21
select select "33"
click at [212, 232] on select "-select- [EMAIL_ADDRESS][DOMAIN_NAME] [EMAIL_ADDRESS][DOMAIN_NAME] [EMAIL_ADDRE…" at bounding box center [383, 242] width 343 height 21
drag, startPoint x: 62, startPoint y: 294, endPoint x: 59, endPoint y: 311, distance: 16.7
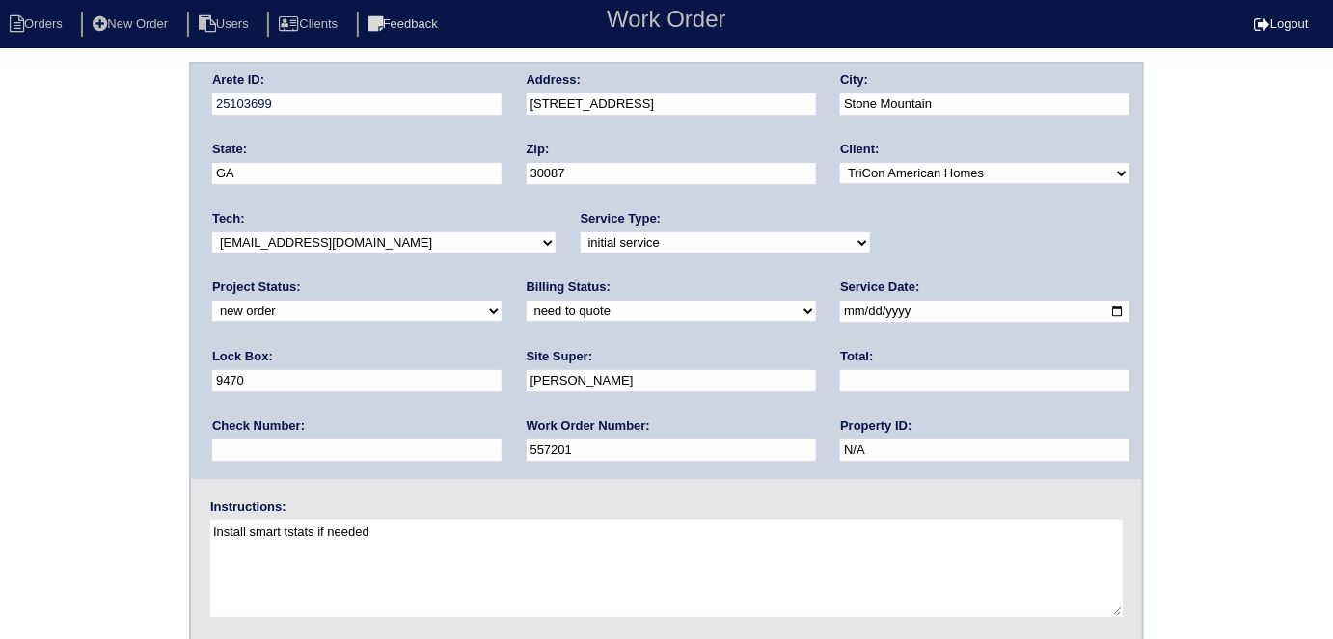
click at [59, 295] on div "Arete ID: 25103699 Address: [STREET_ADDRESS] City: [GEOGRAPHIC_DATA] State: [GE…" at bounding box center [666, 452] width 1333 height 780
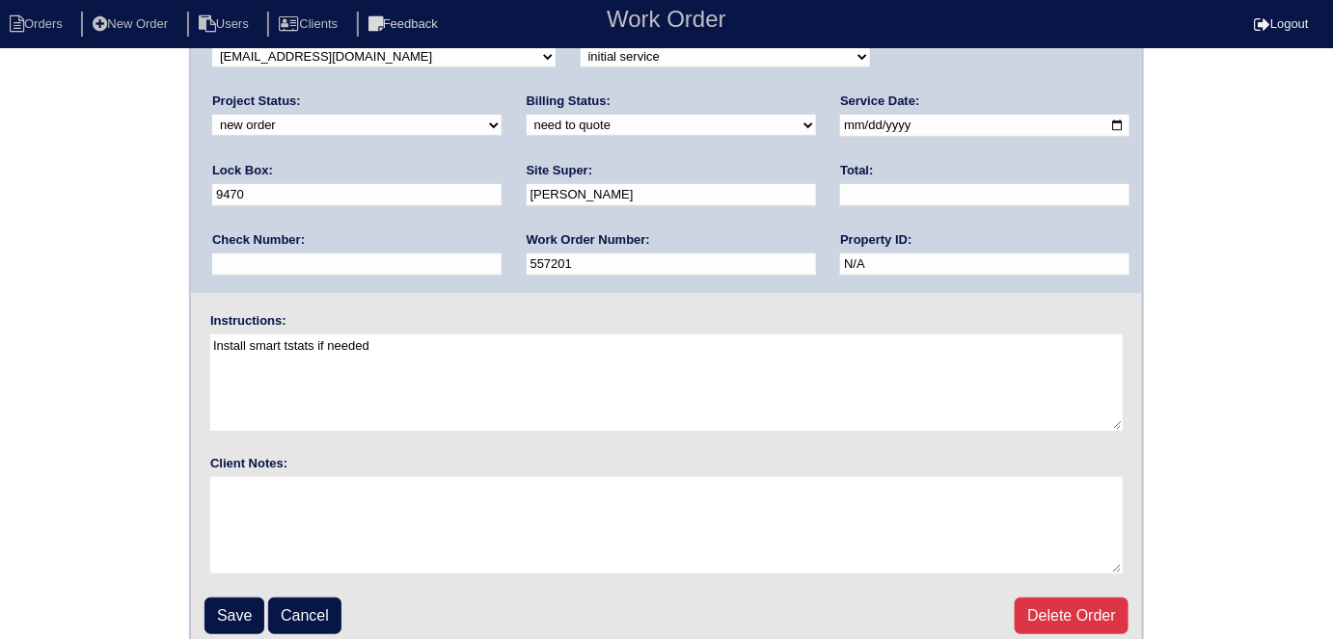
scroll to position [198, 0]
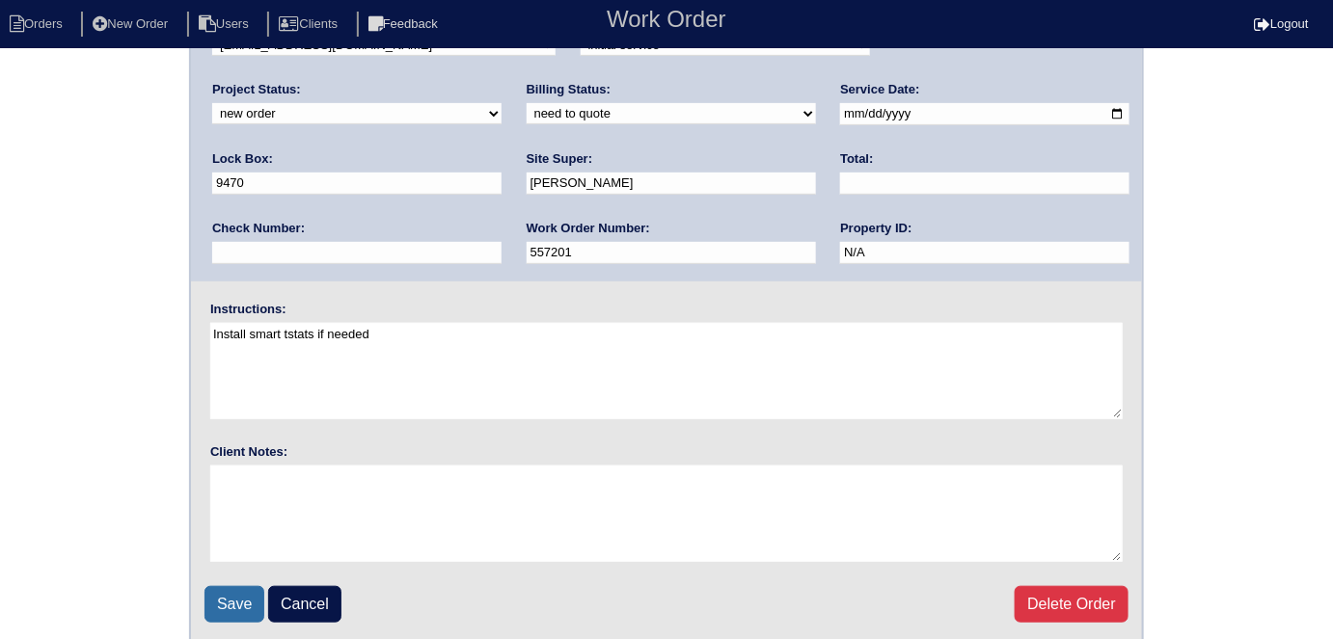
click at [223, 594] on input "Save" at bounding box center [234, 604] width 60 height 37
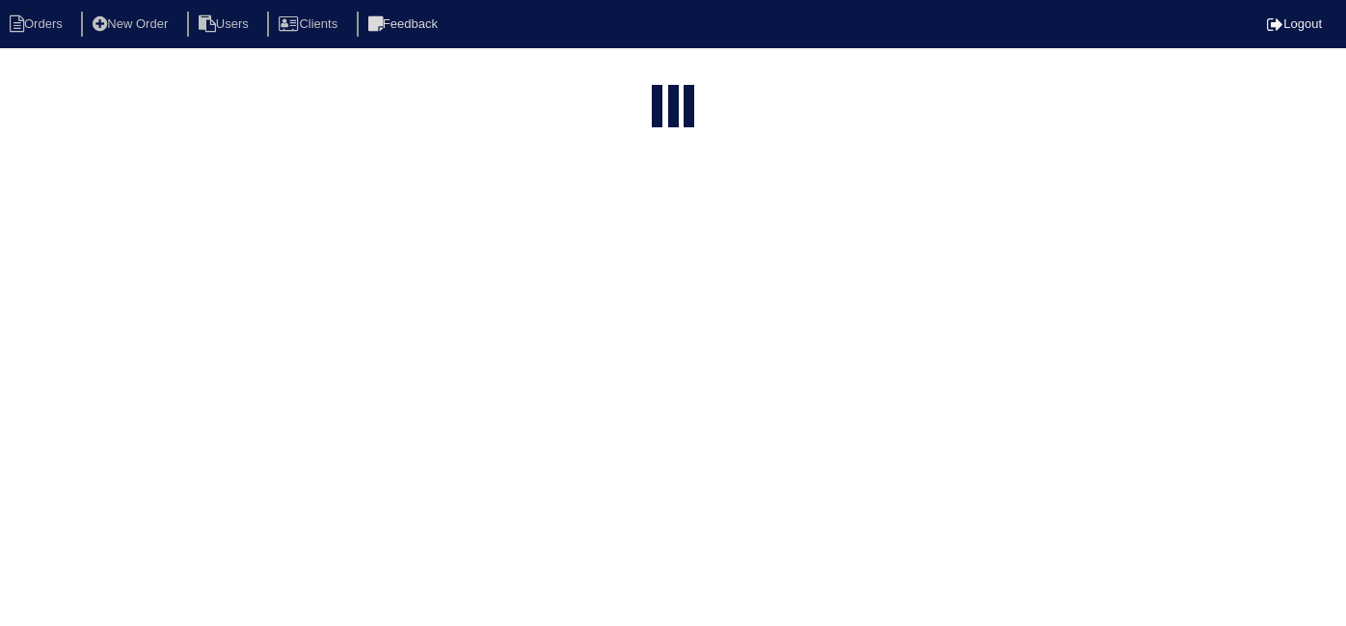
select select "15"
